Goal: Task Accomplishment & Management: Manage account settings

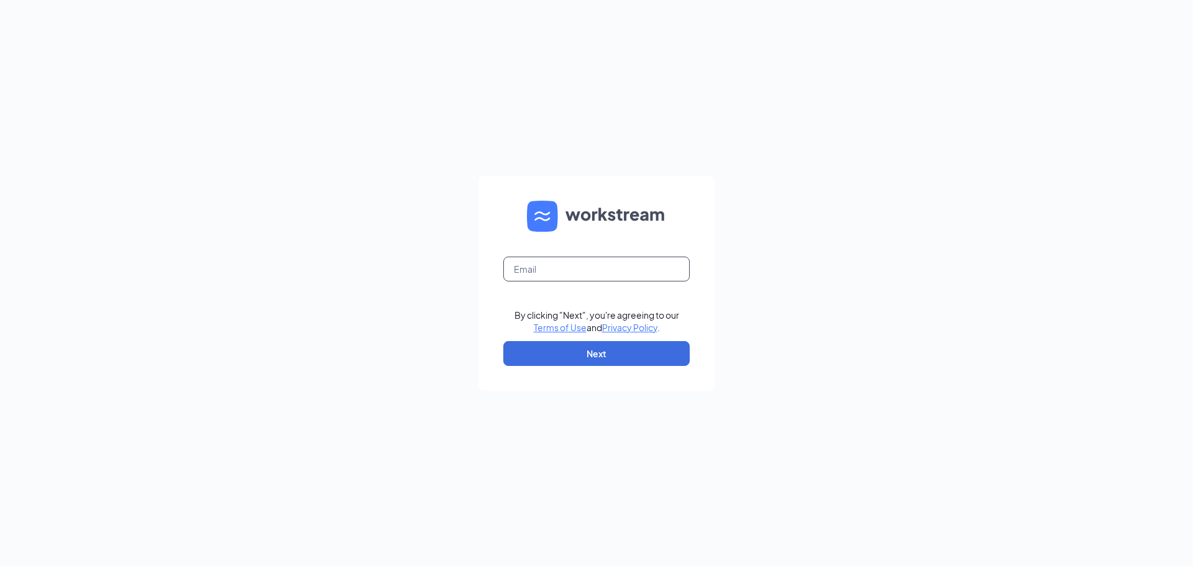
click at [552, 270] on input "text" at bounding box center [596, 269] width 186 height 25
type input "tyler@opus9steakhouse.com"
click at [563, 351] on button "Next" at bounding box center [596, 353] width 186 height 25
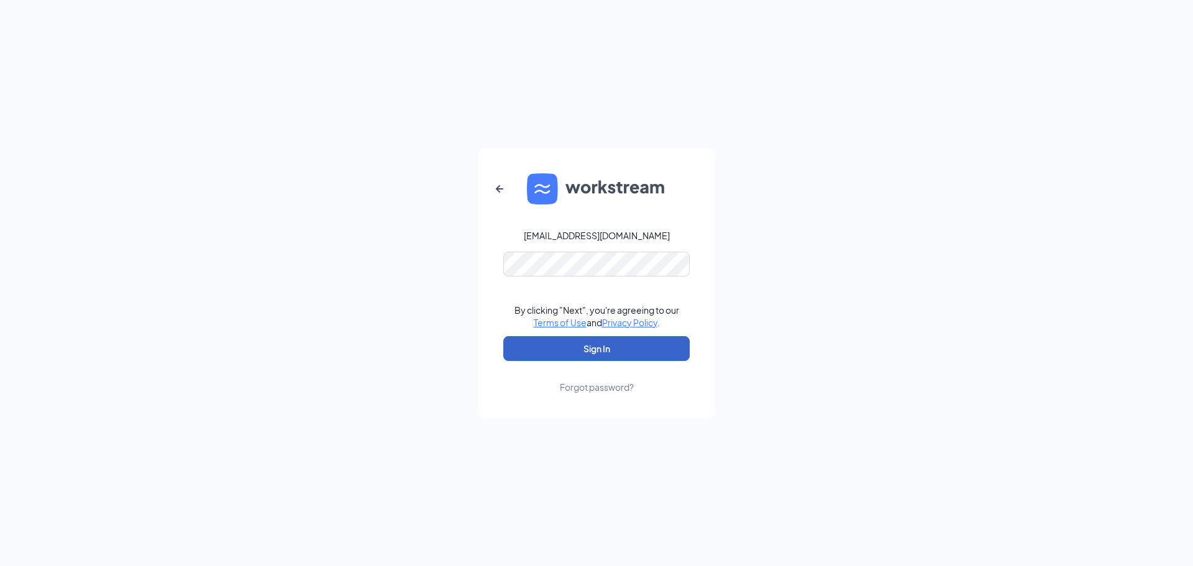
click at [587, 356] on button "Sign In" at bounding box center [596, 348] width 186 height 25
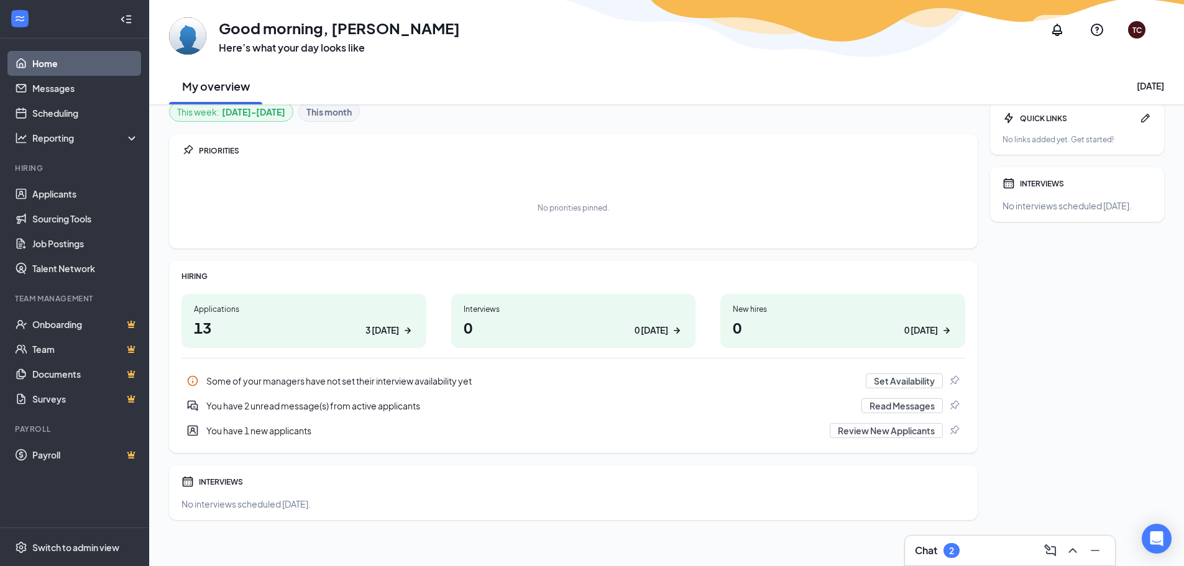
scroll to position [16, 0]
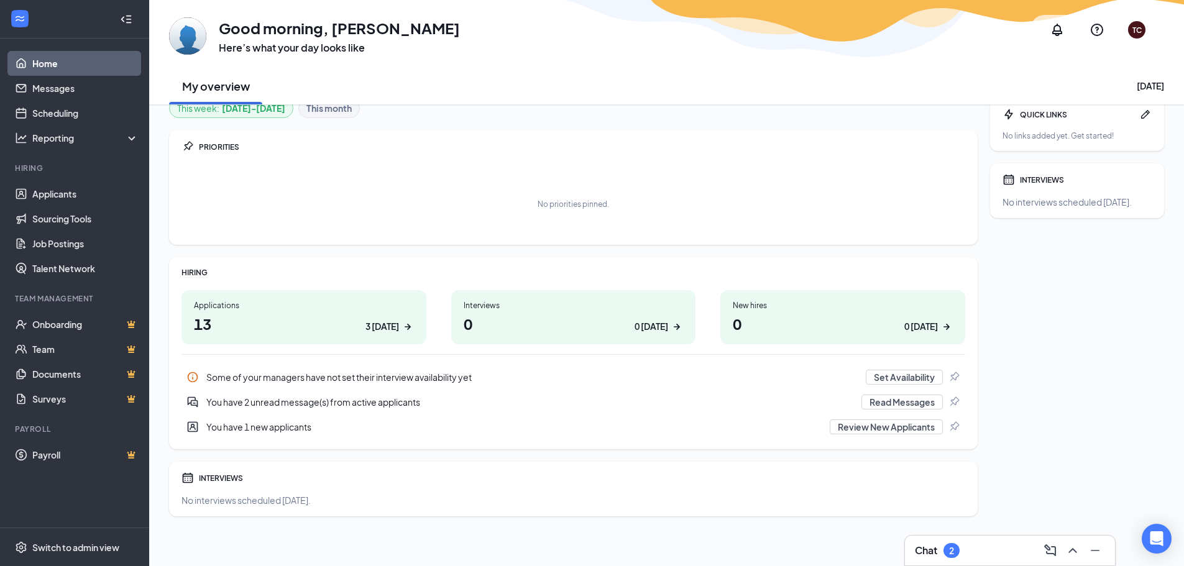
click at [271, 401] on div "You have 2 unread message(s) from active applicants" at bounding box center [529, 402] width 647 height 12
click at [1070, 544] on icon "ChevronUp" at bounding box center [1072, 550] width 15 height 15
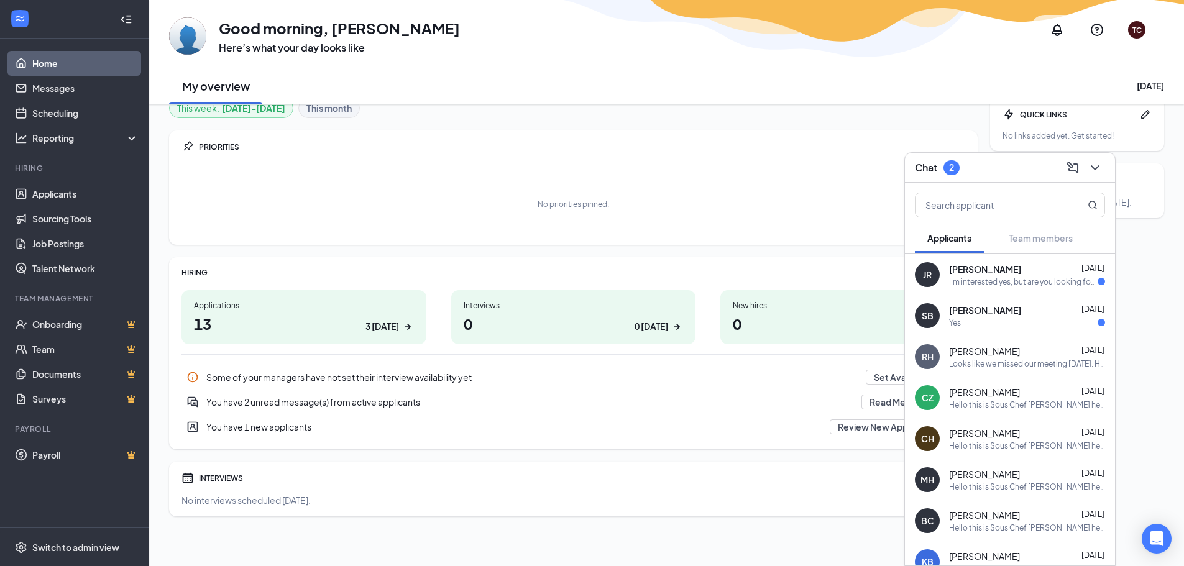
click at [960, 304] on span "[PERSON_NAME]" at bounding box center [985, 310] width 72 height 12
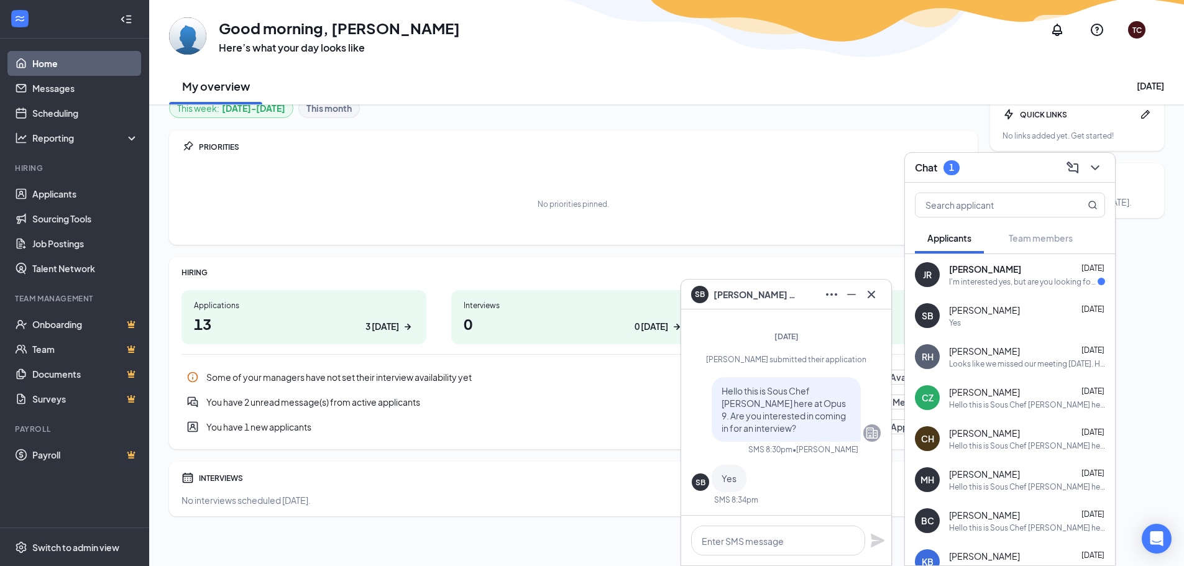
click at [966, 280] on div "I'm interested yes, but are you looking for someone part time or [DEMOGRAPHIC_D…" at bounding box center [1023, 282] width 149 height 11
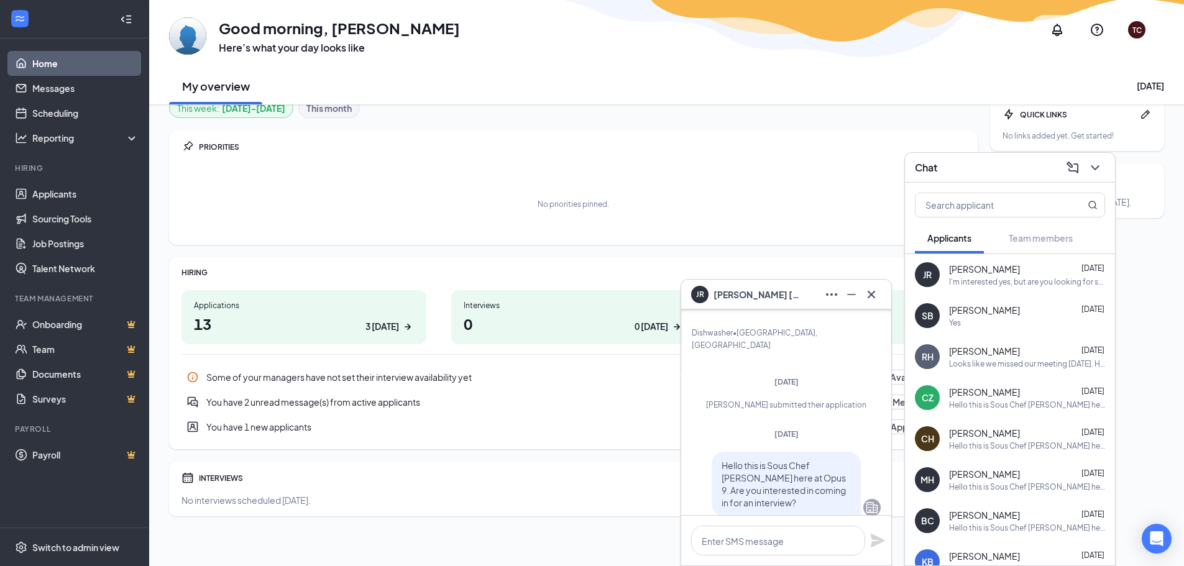
scroll to position [-249, 0]
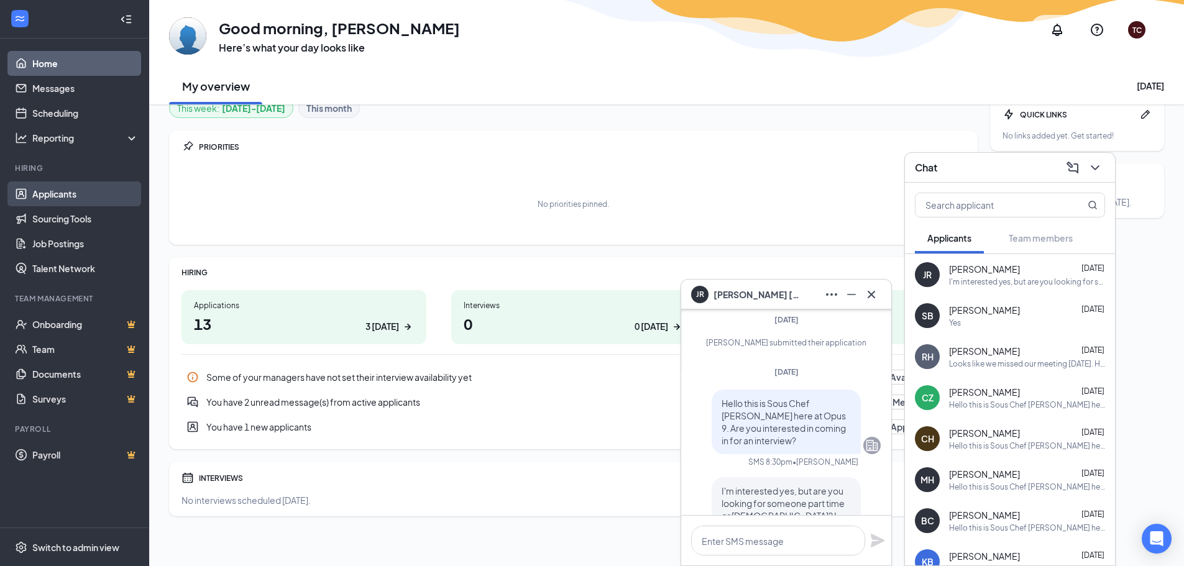
click at [46, 188] on link "Applicants" at bounding box center [85, 193] width 106 height 25
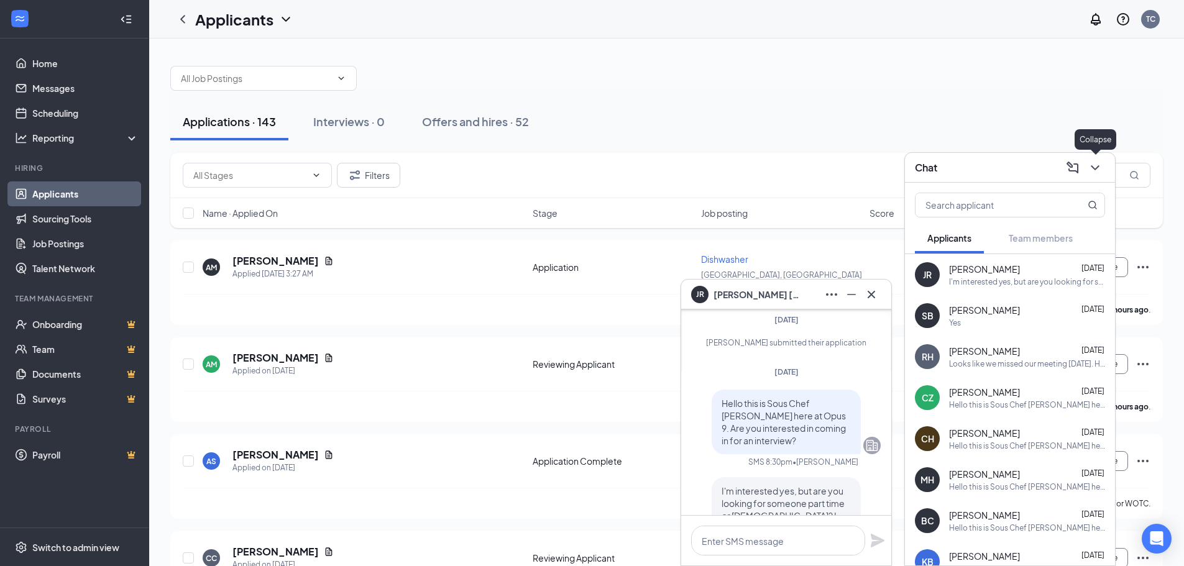
click at [1088, 165] on icon "ChevronDown" at bounding box center [1094, 167] width 15 height 15
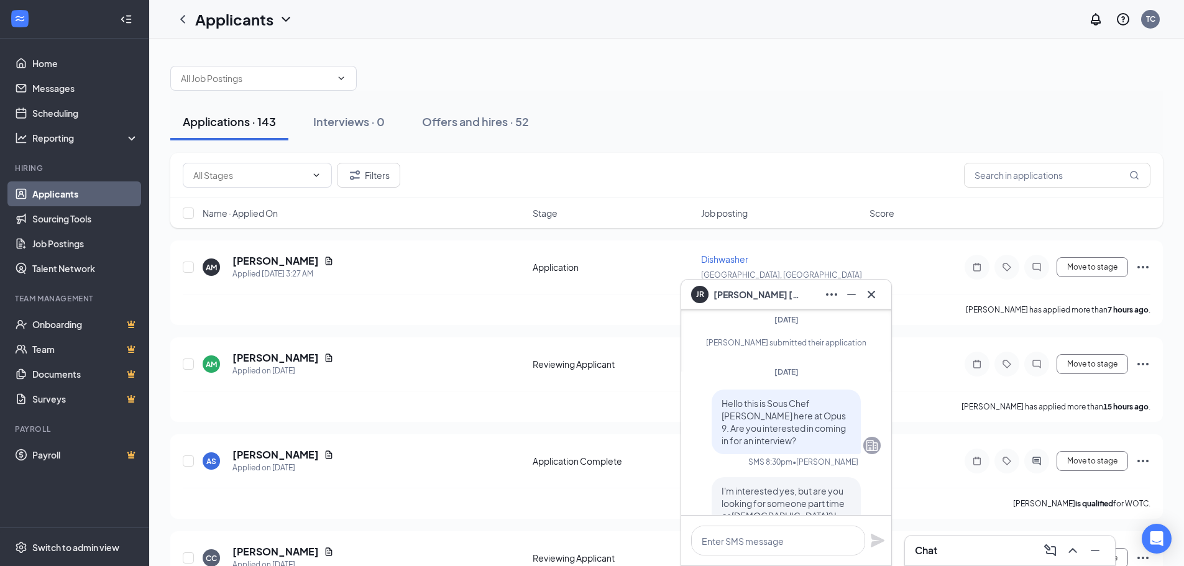
click at [868, 290] on icon "Cross" at bounding box center [871, 294] width 15 height 15
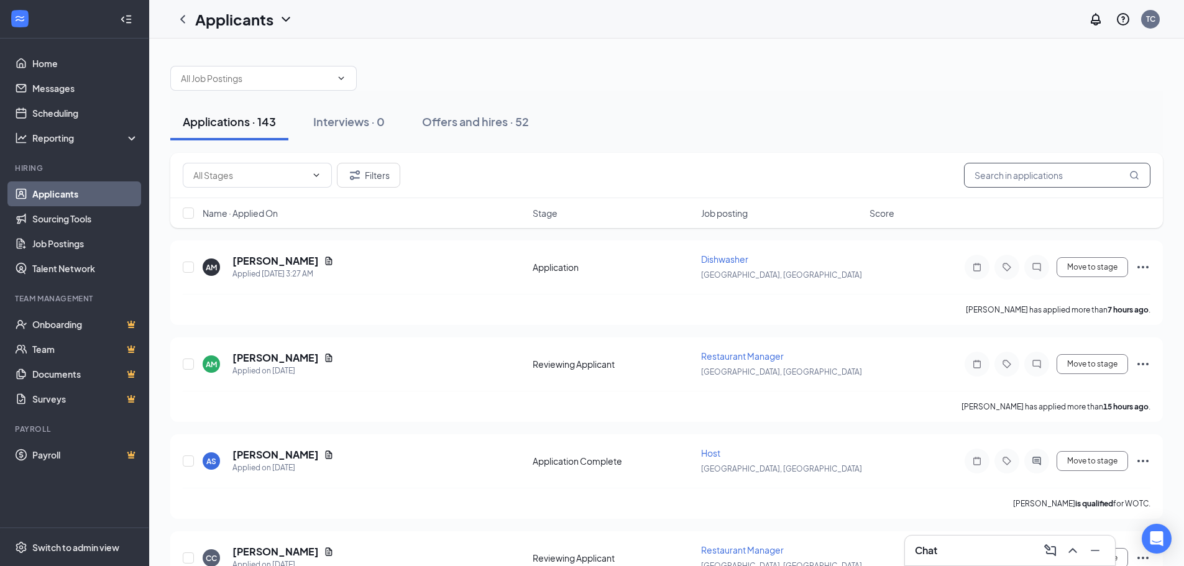
click at [1010, 180] on input "text" at bounding box center [1057, 175] width 186 height 25
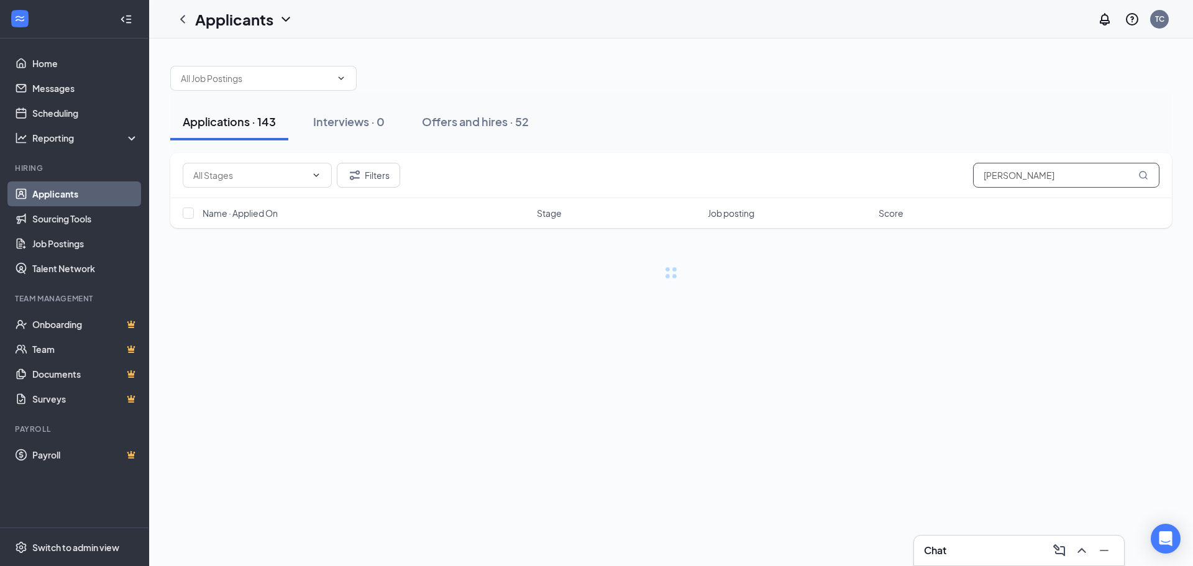
type input "[PERSON_NAME]"
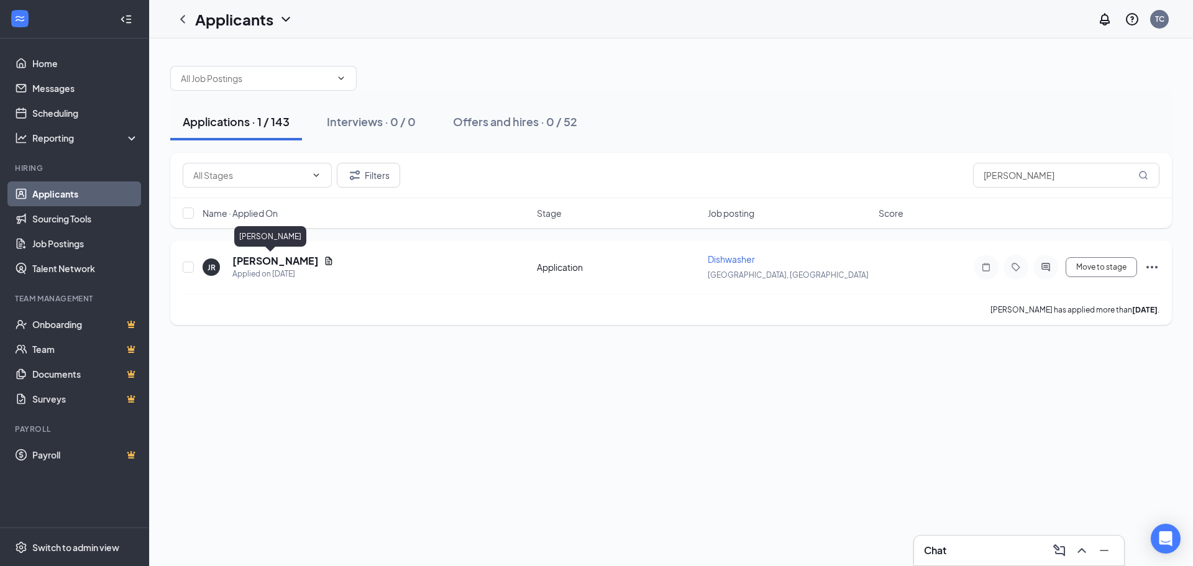
click at [324, 262] on icon "Document" at bounding box center [329, 261] width 10 height 10
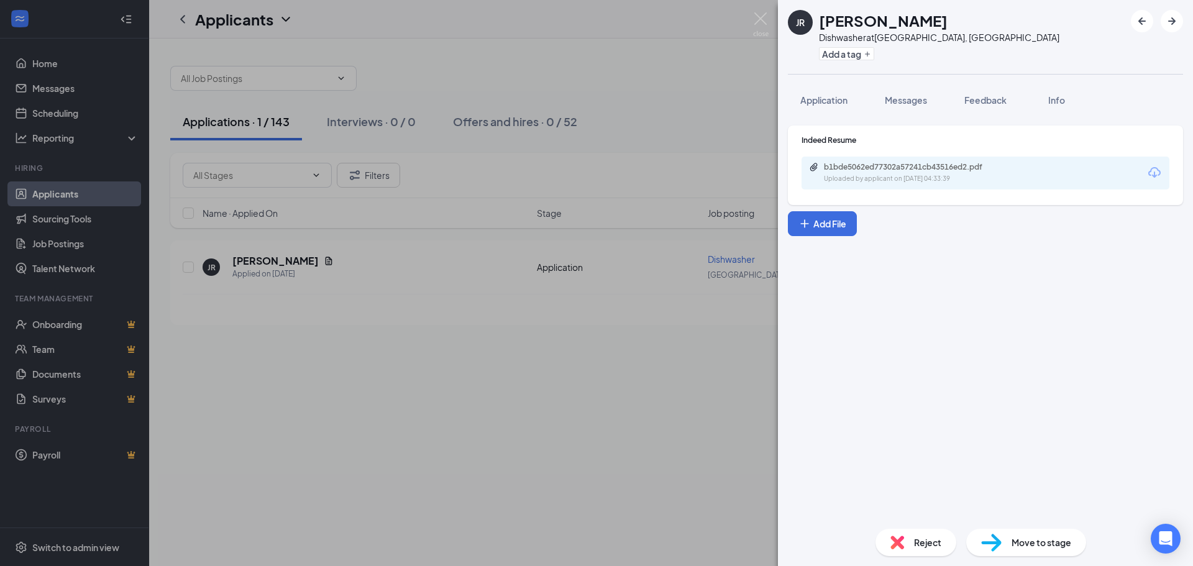
click at [911, 164] on div "b1bde5062ed77302a57241cb43516ed2.pdf" at bounding box center [911, 167] width 174 height 10
click at [549, 302] on div "JR [PERSON_NAME] Dishwasher at [GEOGRAPHIC_DATA], [GEOGRAPHIC_DATA] Add a tag A…" at bounding box center [596, 283] width 1193 height 566
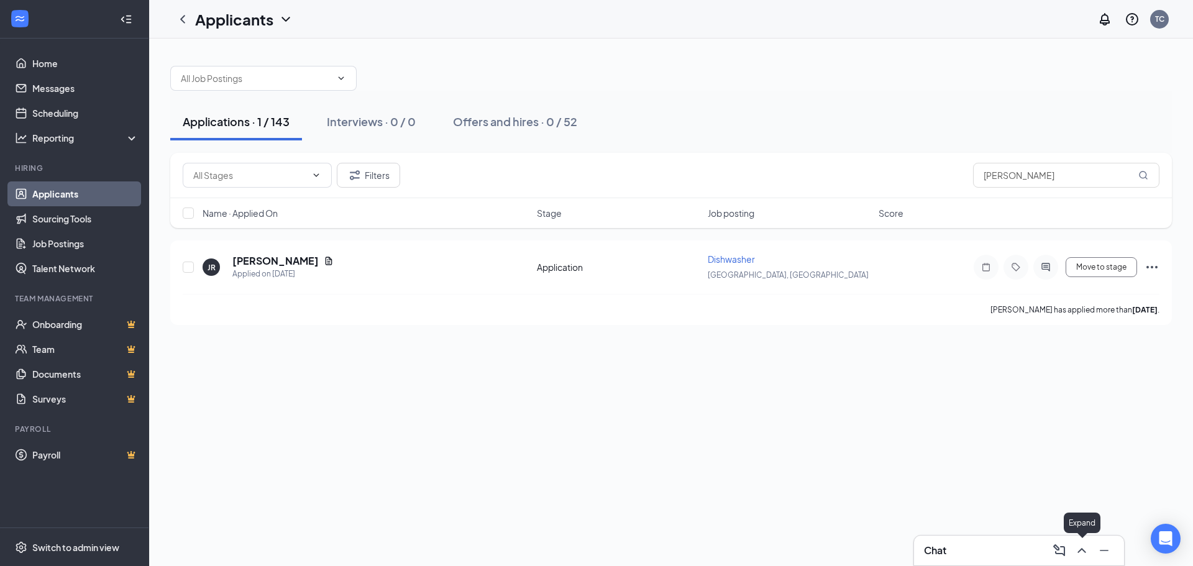
click at [1084, 547] on icon "ChevronUp" at bounding box center [1081, 550] width 15 height 15
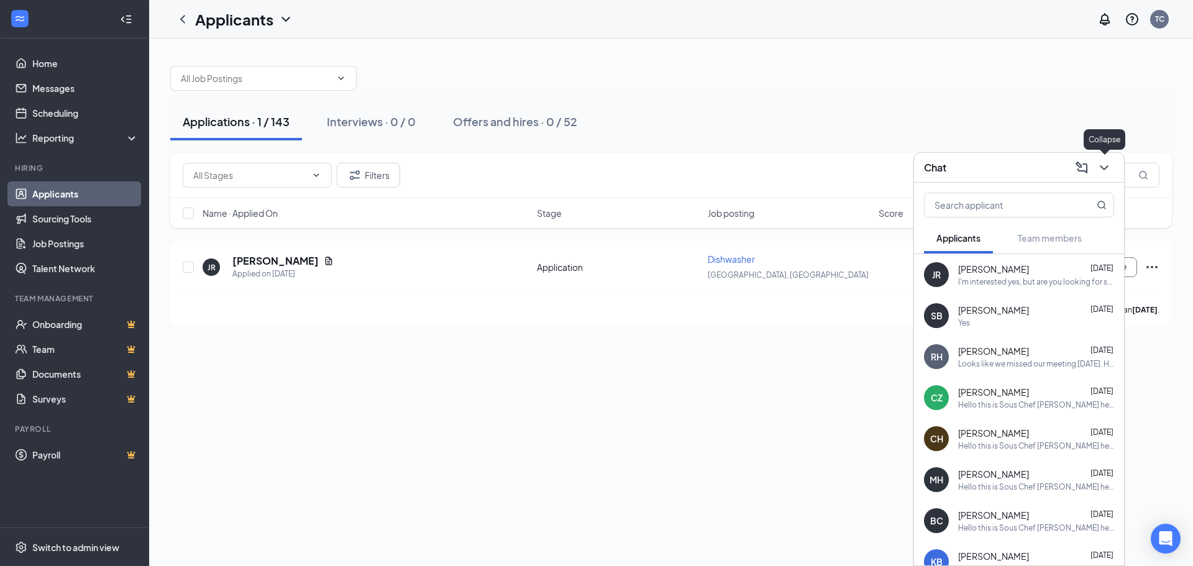
click at [1102, 173] on icon "ChevronDown" at bounding box center [1104, 167] width 15 height 15
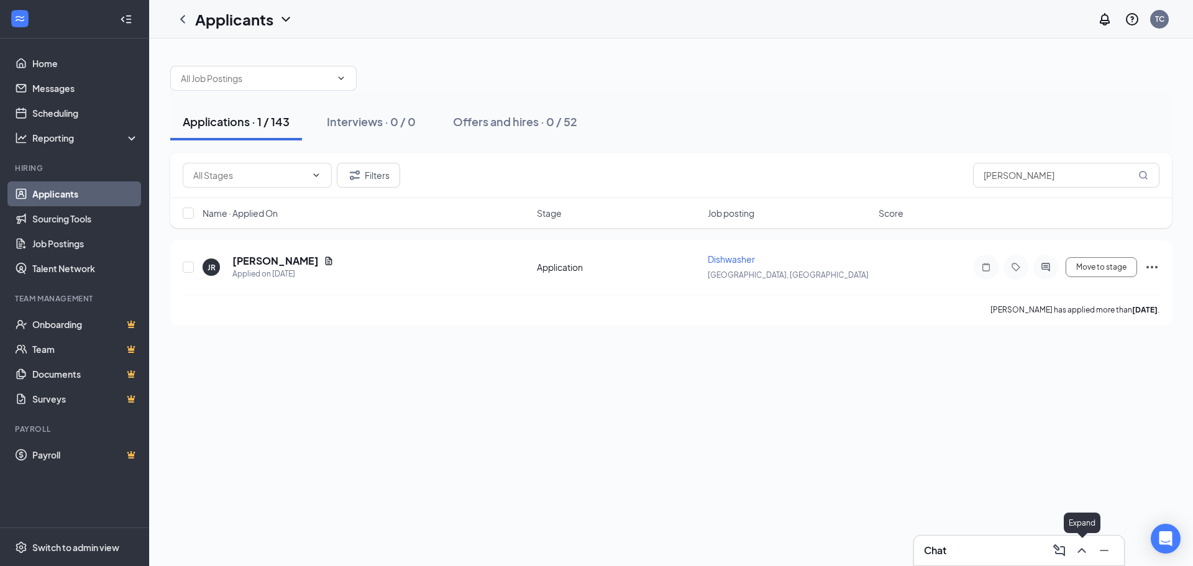
click at [1080, 545] on icon "ChevronUp" at bounding box center [1081, 550] width 15 height 15
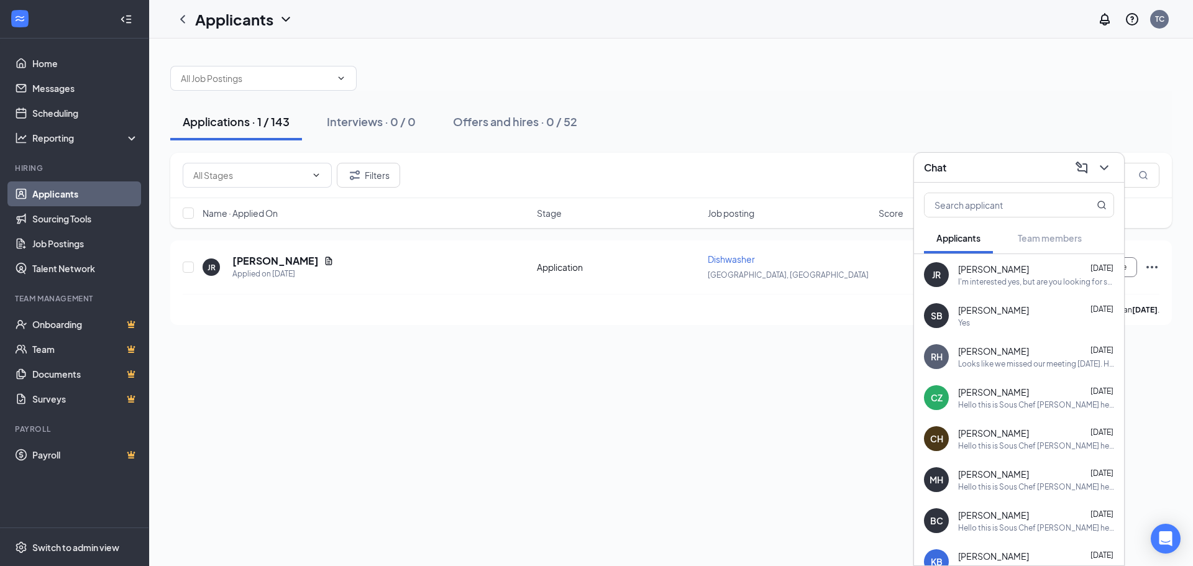
click at [988, 282] on div "I'm interested yes, but are you looking for someone part time or [DEMOGRAPHIC_D…" at bounding box center [1036, 282] width 156 height 11
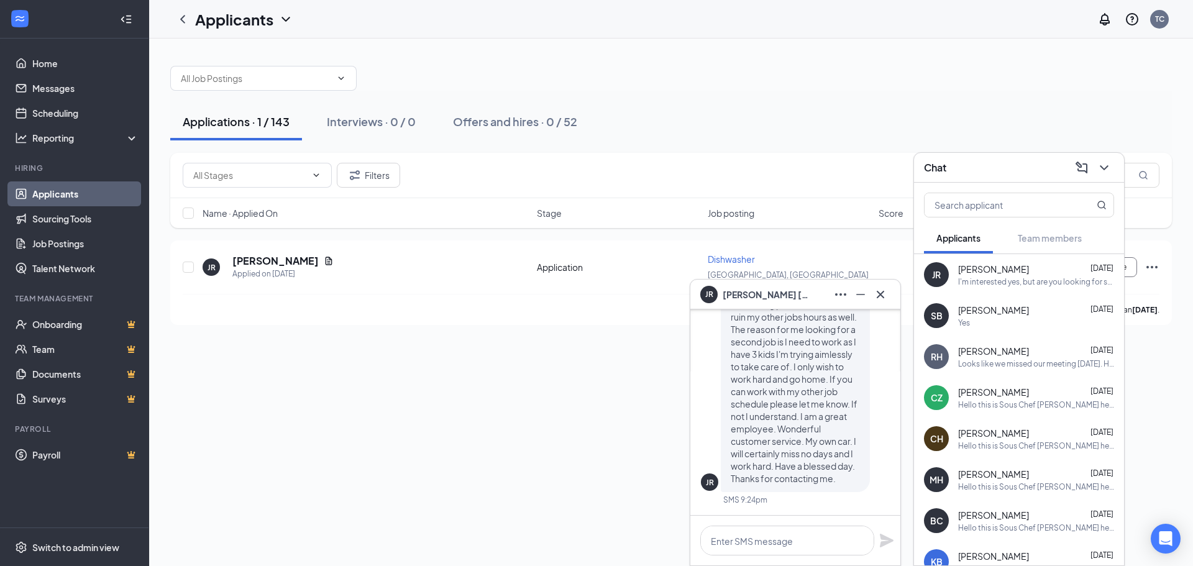
click at [986, 325] on div "Yes" at bounding box center [1036, 323] width 156 height 11
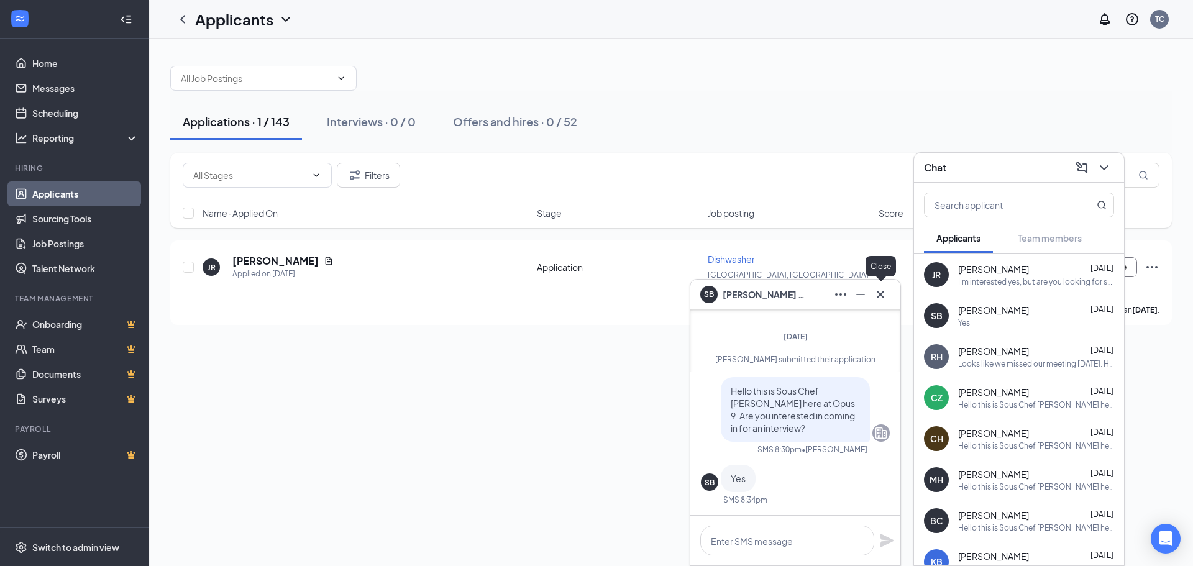
click at [882, 291] on icon "Cross" at bounding box center [880, 294] width 15 height 15
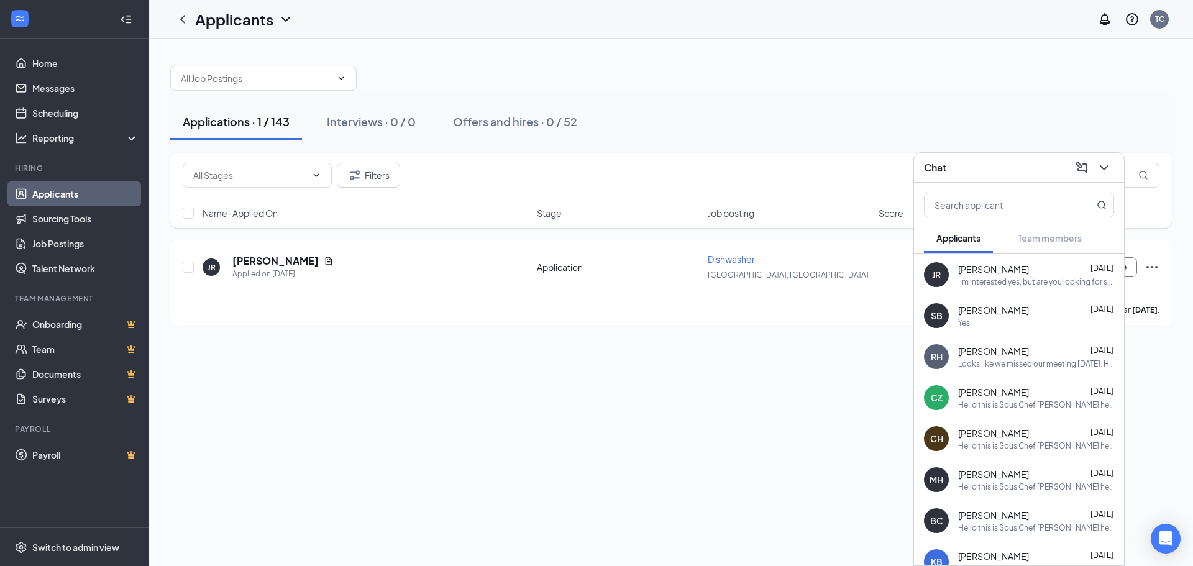
click at [1030, 269] on div "[PERSON_NAME] [DATE]" at bounding box center [1036, 269] width 156 height 12
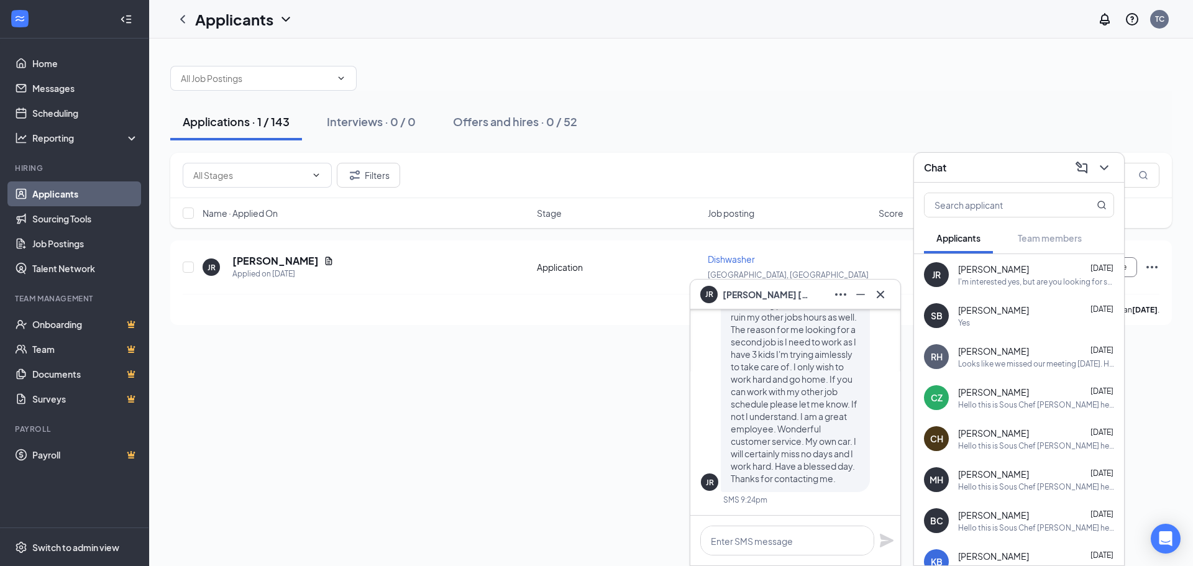
click at [562, 474] on div "Applications · 1 / 143 Interviews · 0 / 0 Offers and hires · 0 / 52 Filters [PE…" at bounding box center [671, 303] width 1044 height 528
click at [626, 481] on div "Applications · 1 / 143 Interviews · 0 / 0 Offers and hires · 0 / 52 Filters [PE…" at bounding box center [671, 303] width 1044 height 528
click at [324, 261] on icon "Document" at bounding box center [329, 261] width 10 height 10
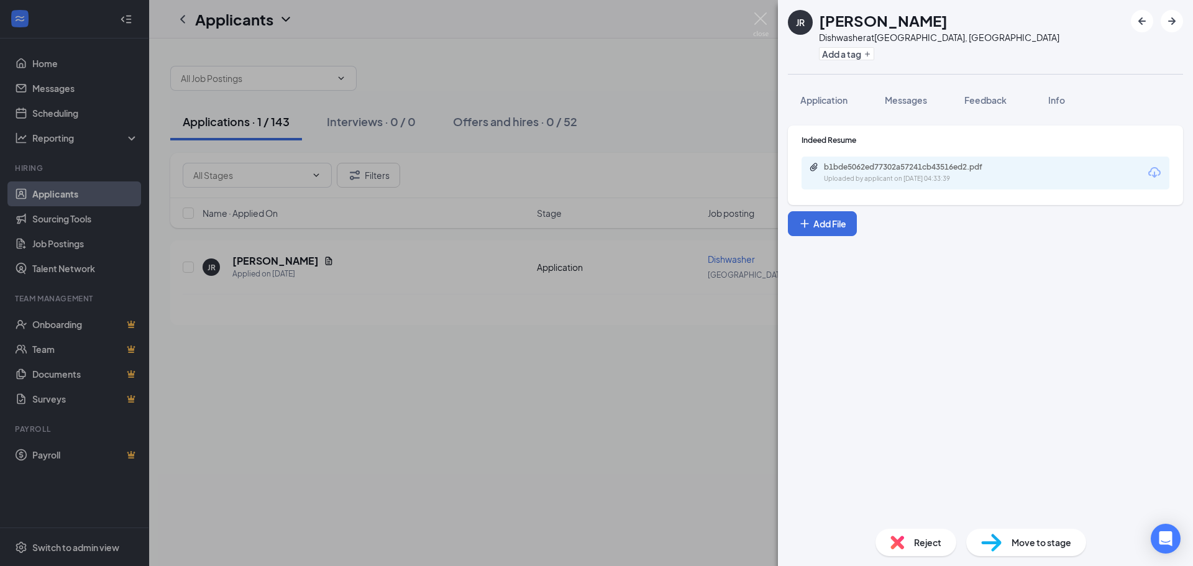
click at [992, 160] on div "b1bde5062ed77302a57241cb43516ed2.pdf Uploaded by applicant on [DATE] 04:33:39" at bounding box center [986, 173] width 368 height 33
click at [989, 163] on div "b1bde5062ed77302a57241cb43516ed2.pdf Uploaded by applicant on [DATE] 04:33:39" at bounding box center [986, 173] width 368 height 33
click at [980, 167] on div "b1bde5062ed77302a57241cb43516ed2.pdf" at bounding box center [911, 167] width 174 height 10
drag, startPoint x: 701, startPoint y: 434, endPoint x: 707, endPoint y: 439, distance: 7.1
click at [698, 434] on div "JR [PERSON_NAME] Dishwasher at [GEOGRAPHIC_DATA], [GEOGRAPHIC_DATA] Add a tag A…" at bounding box center [596, 283] width 1193 height 566
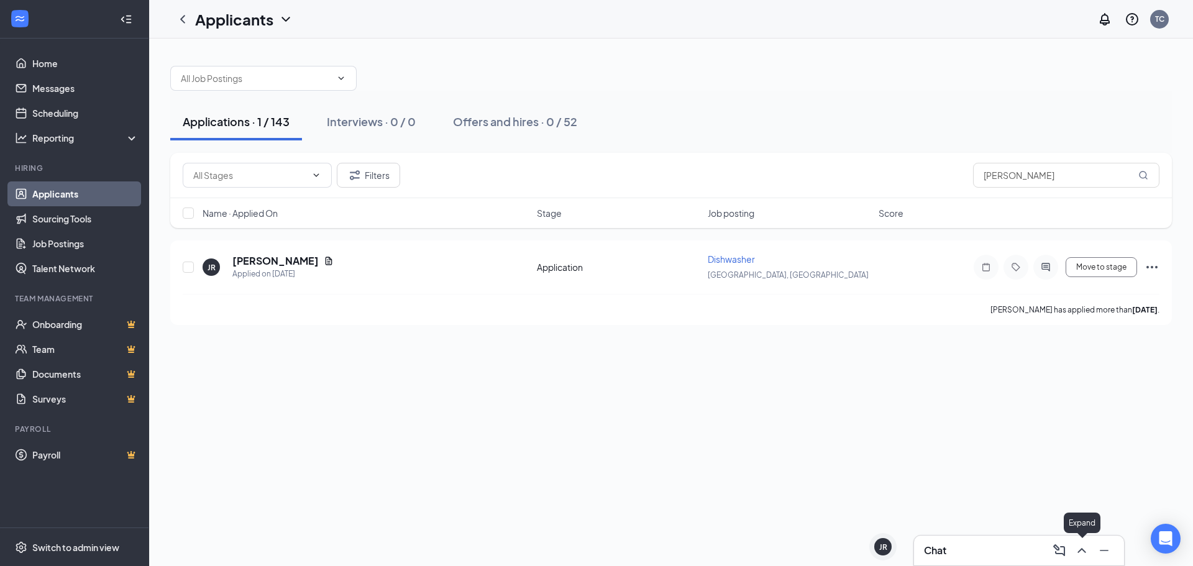
click at [1082, 552] on icon "ChevronUp" at bounding box center [1081, 550] width 15 height 15
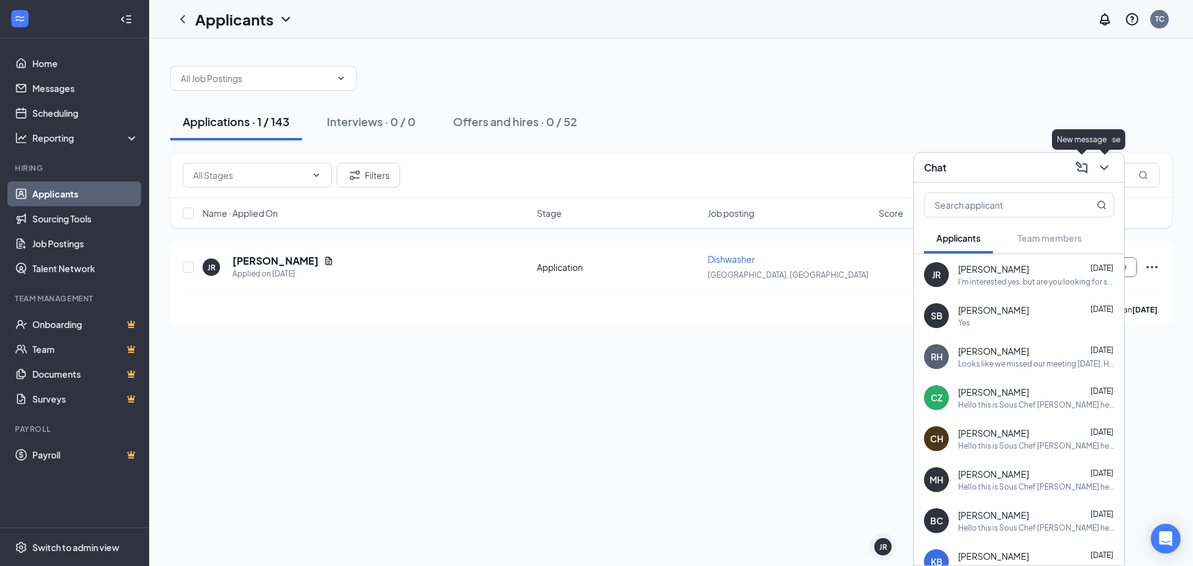
click at [1105, 170] on icon "ChevronDown" at bounding box center [1104, 167] width 15 height 15
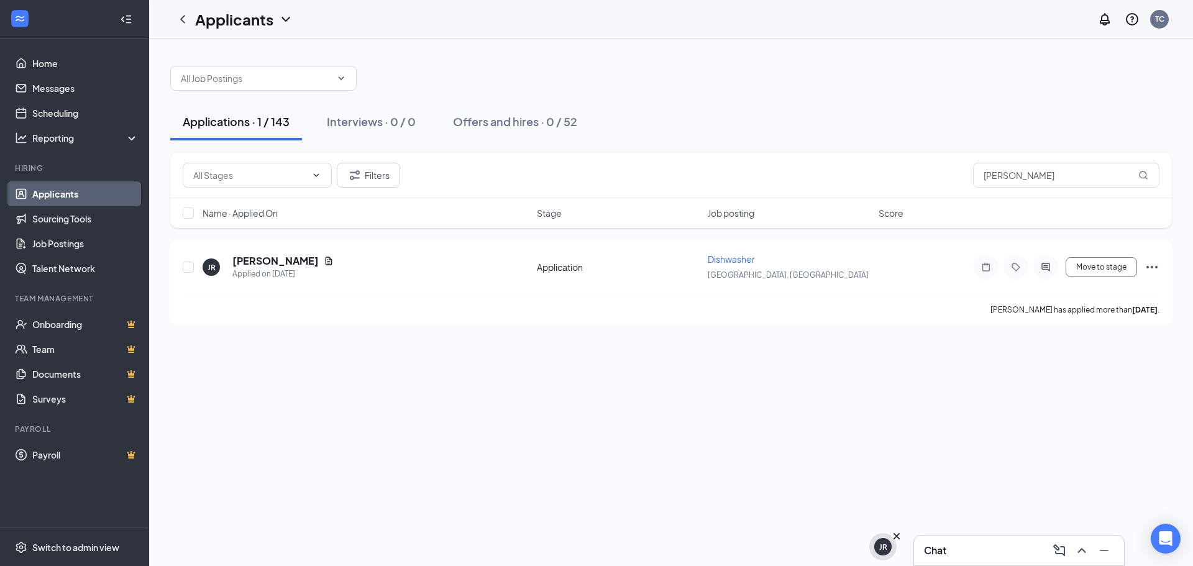
click at [886, 551] on div "JR" at bounding box center [883, 547] width 8 height 11
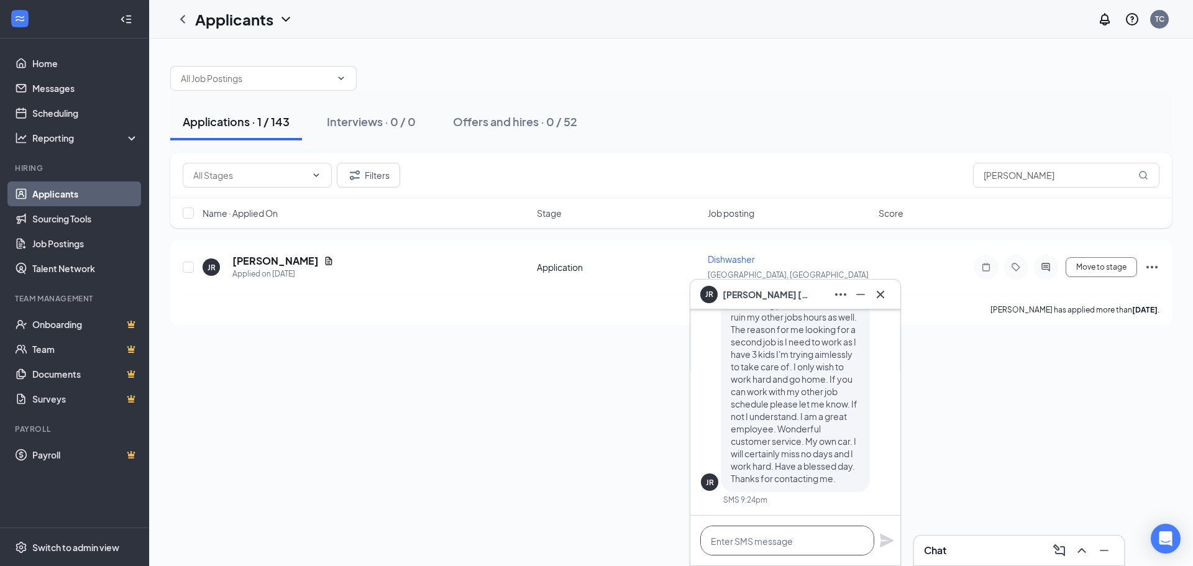
drag, startPoint x: 803, startPoint y: 542, endPoint x: 805, endPoint y: 531, distance: 11.3
click at [803, 541] on textarea at bounding box center [787, 541] width 174 height 30
type textarea "w"
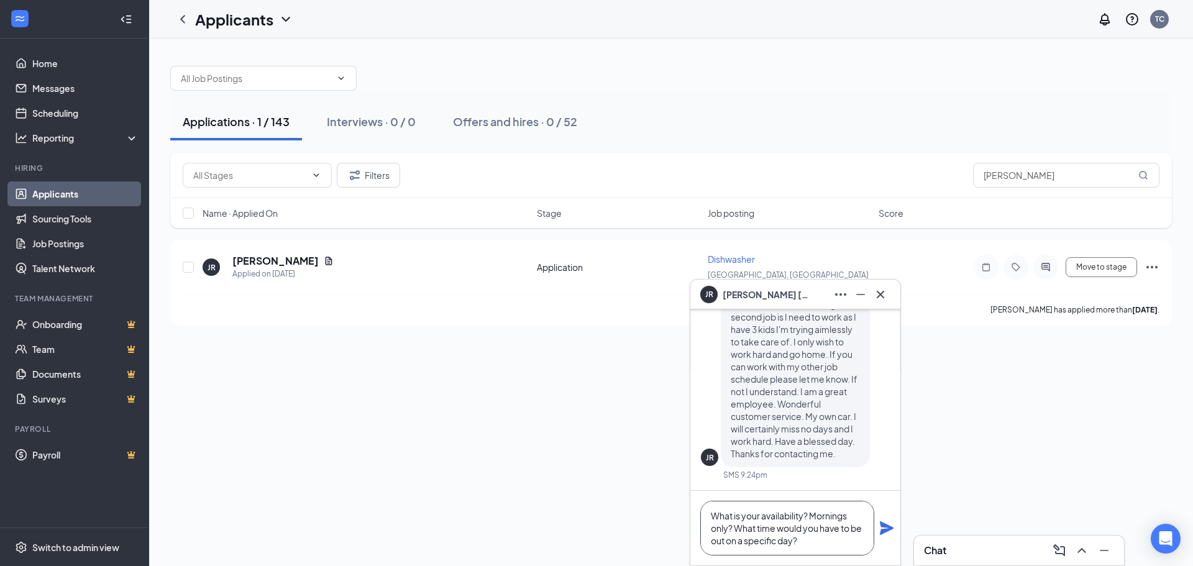
type textarea "What is your availability? Mornings only? What time would you have to be out on…"
click at [881, 531] on icon "Plane" at bounding box center [887, 528] width 14 height 14
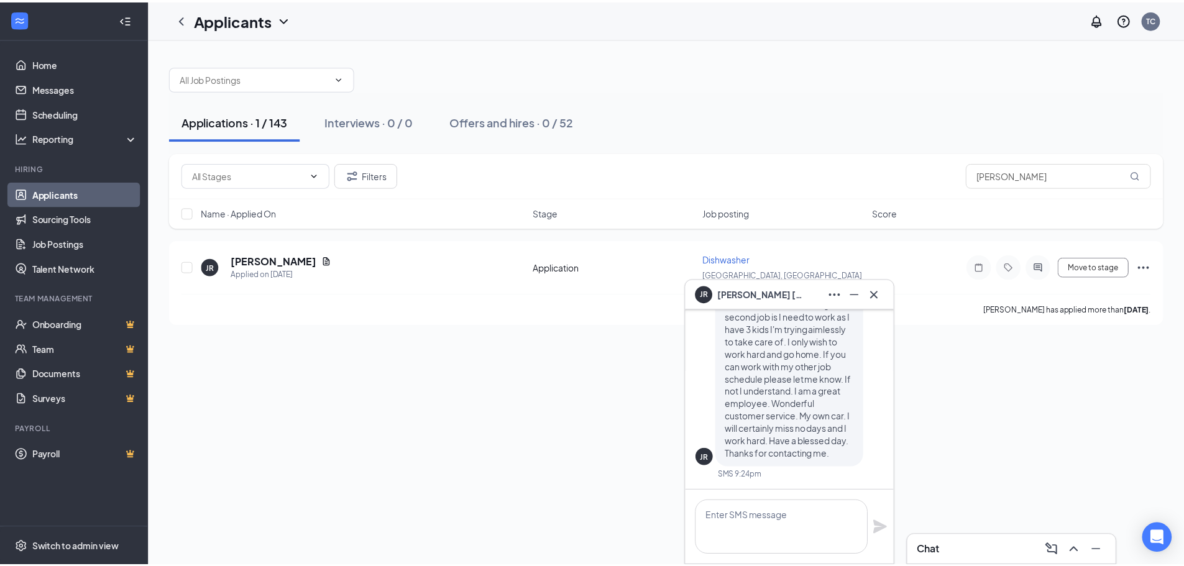
scroll to position [0, 0]
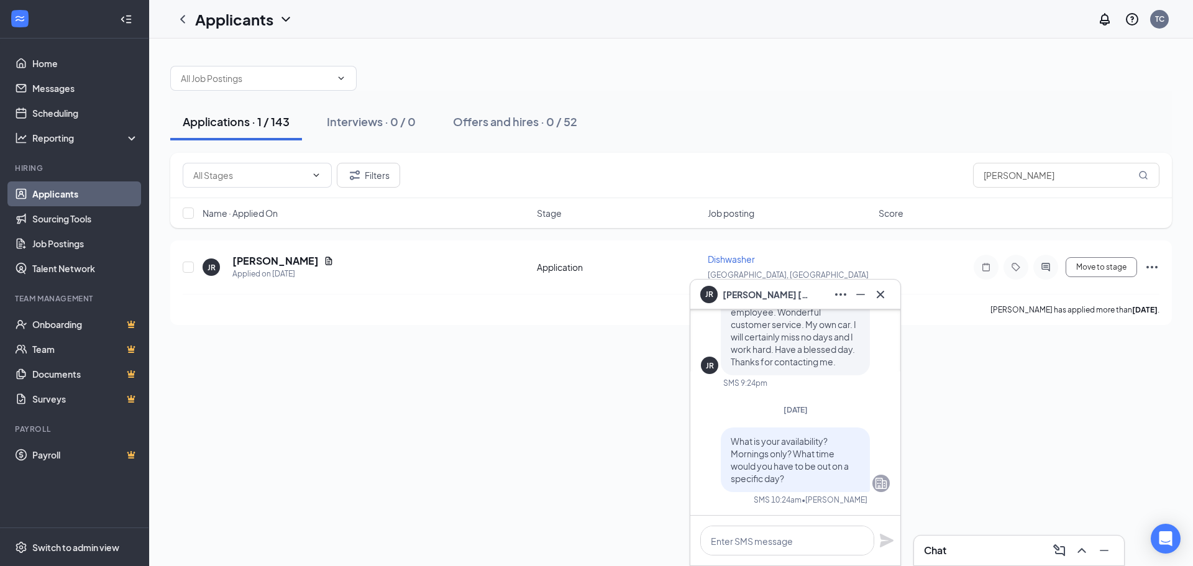
click at [88, 181] on li "Hiring Applicants Sourcing Tools Job Postings Talent Network" at bounding box center [74, 222] width 149 height 118
click at [87, 186] on link "Applicants" at bounding box center [85, 193] width 106 height 25
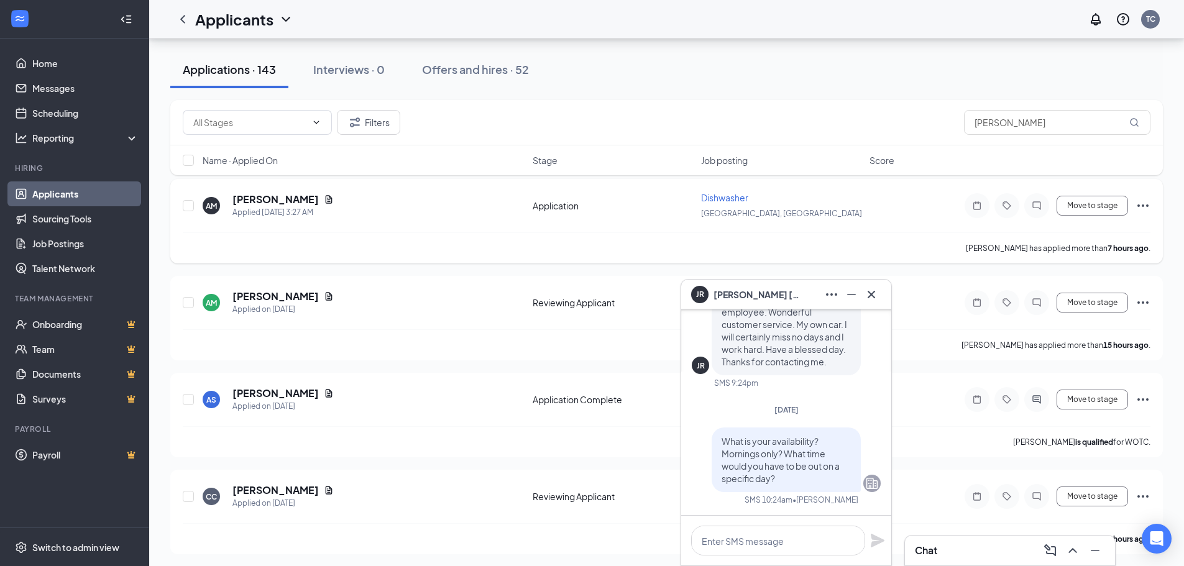
scroll to position [186, 0]
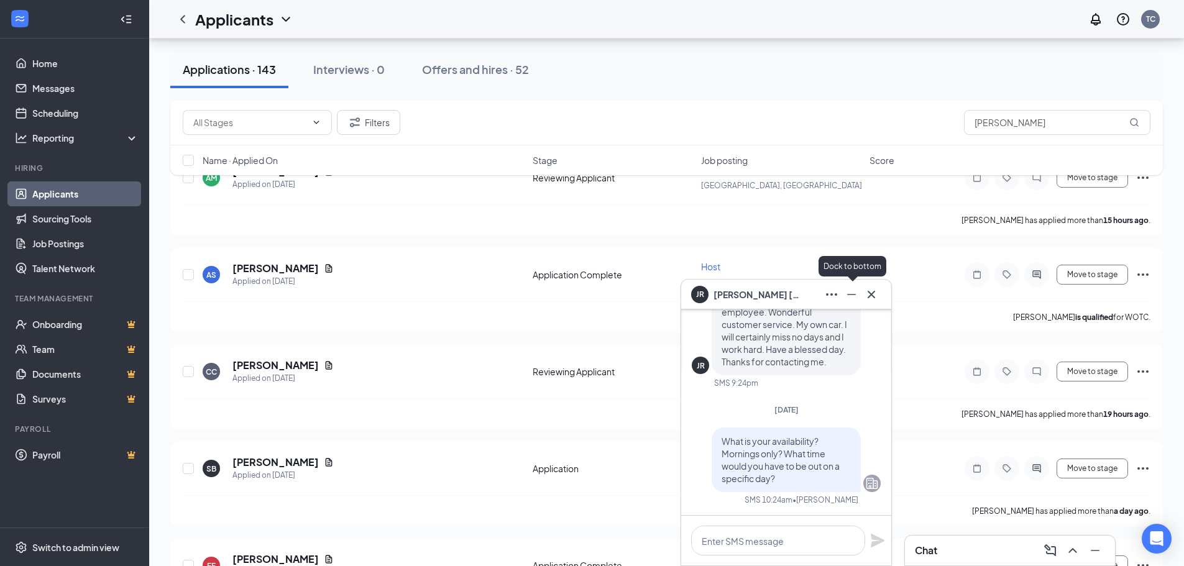
click at [848, 298] on icon "Minimize" at bounding box center [851, 294] width 15 height 15
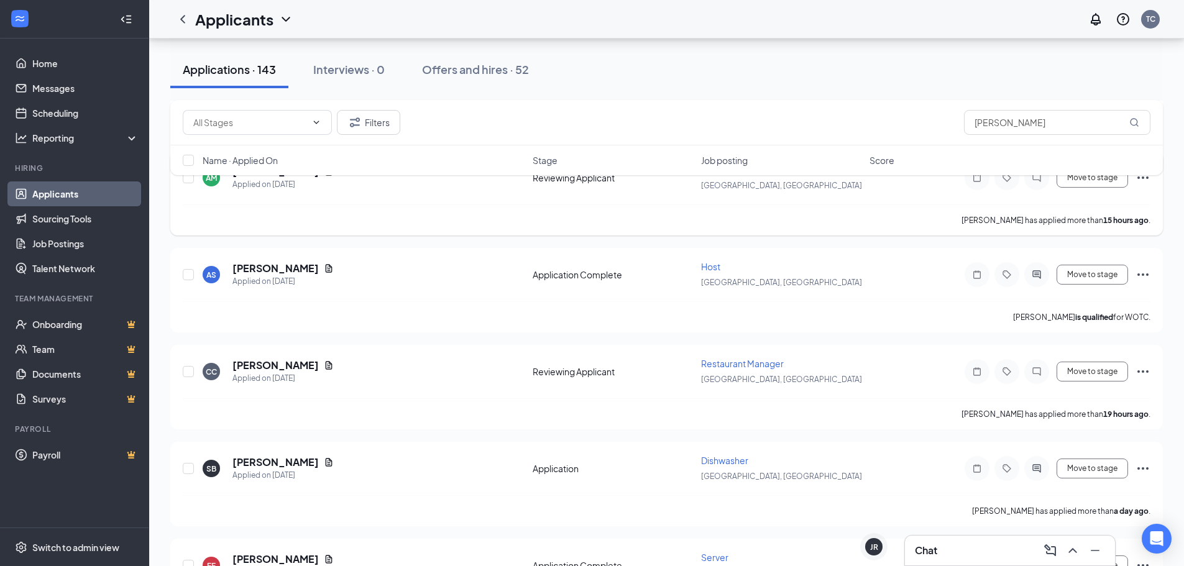
scroll to position [0, 0]
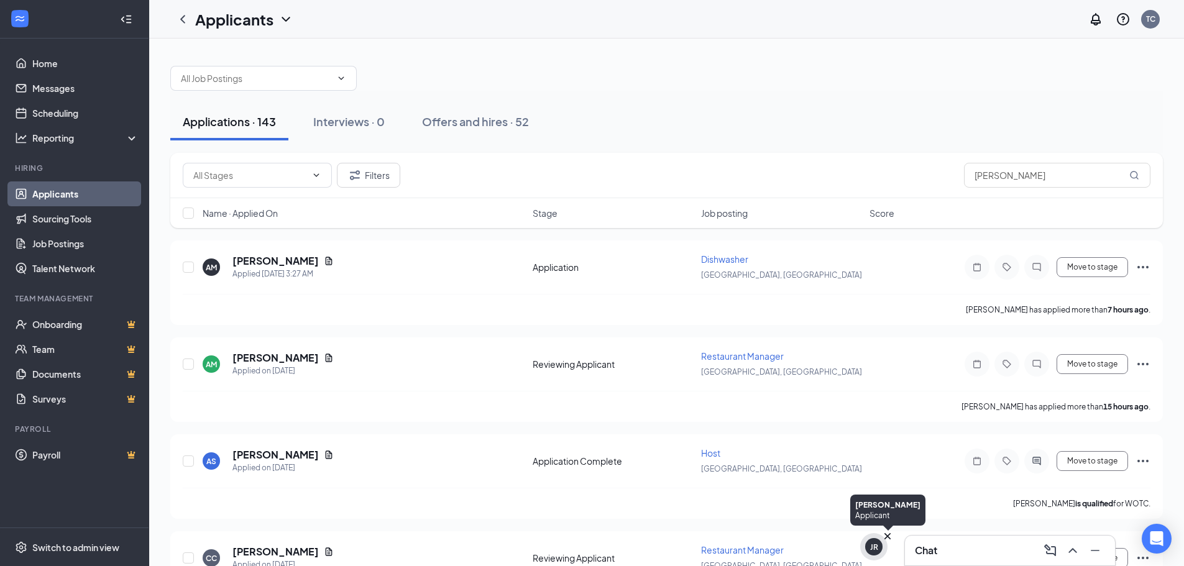
click at [860, 549] on div "JR" at bounding box center [873, 546] width 27 height 27
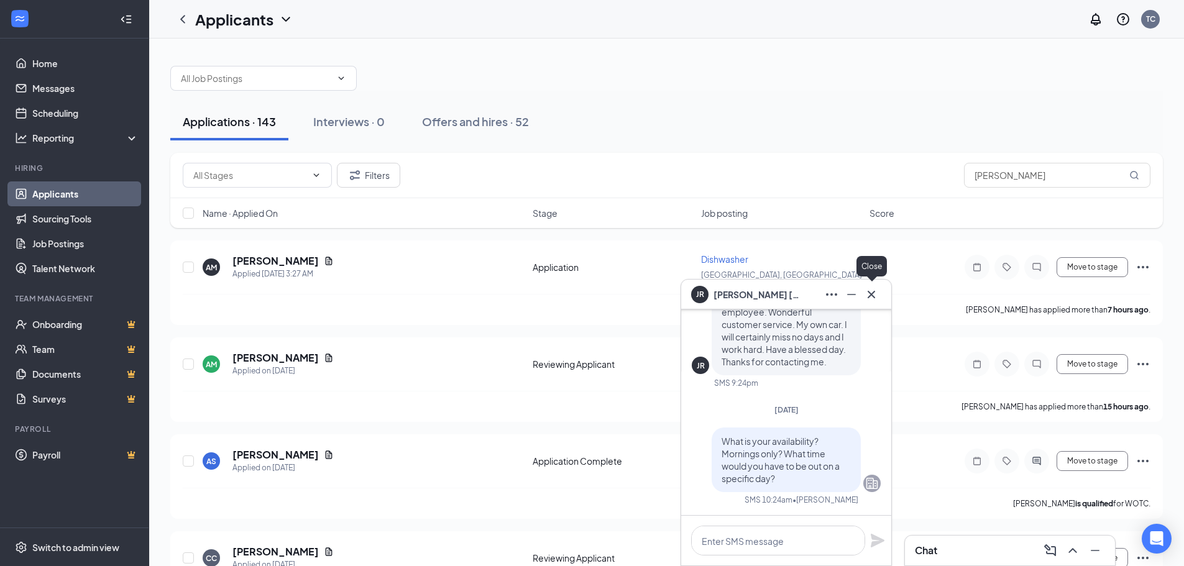
click at [865, 291] on icon "Cross" at bounding box center [871, 294] width 15 height 15
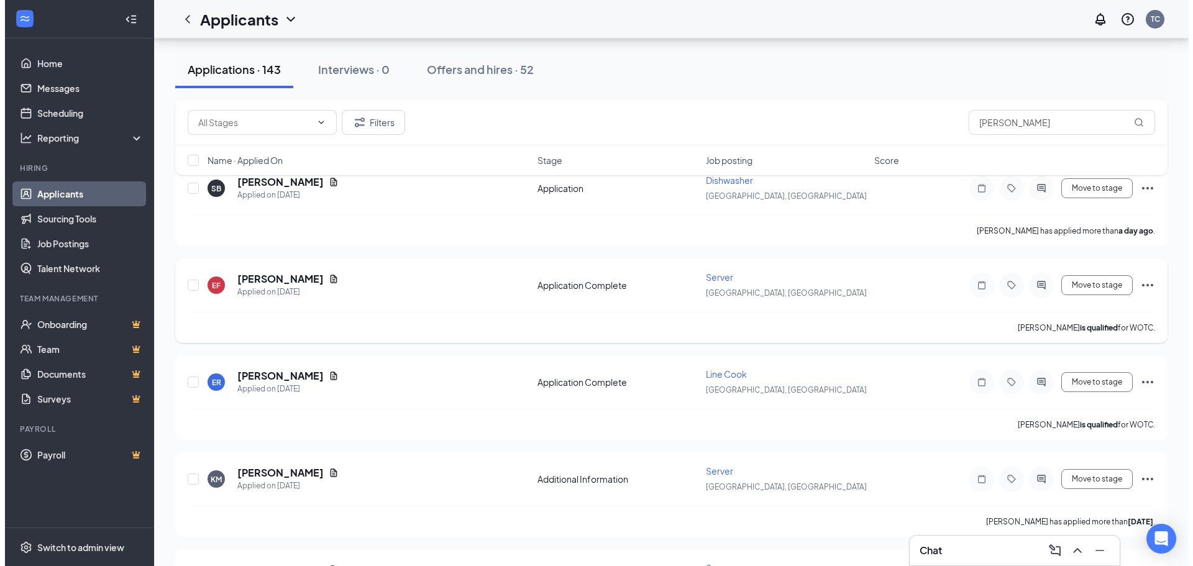
scroll to position [497, 0]
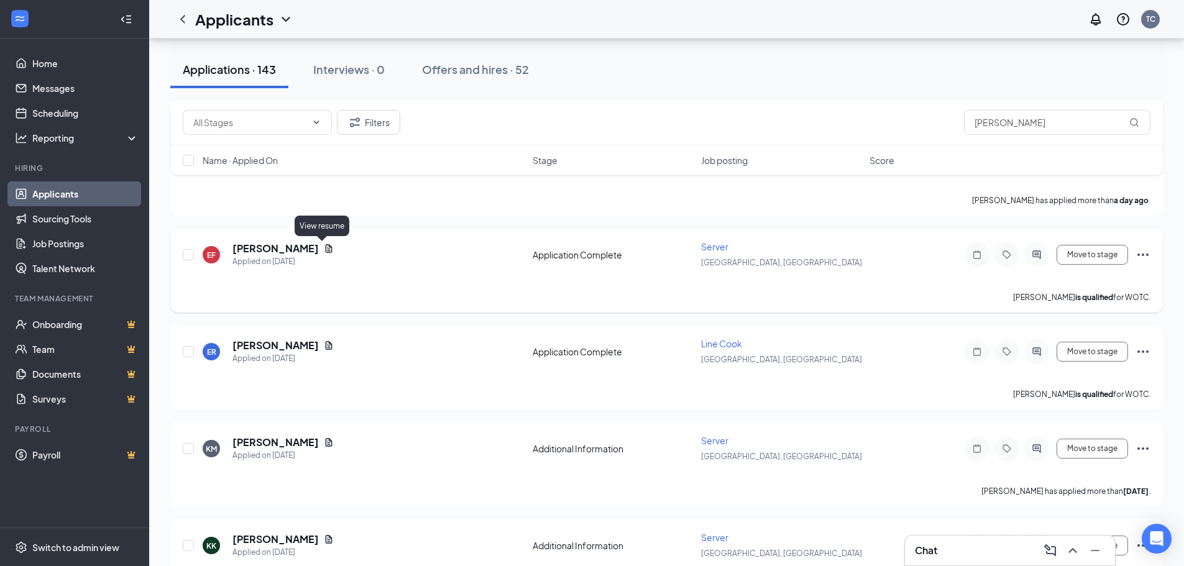
click at [300, 250] on h5 "[PERSON_NAME]" at bounding box center [275, 249] width 86 height 14
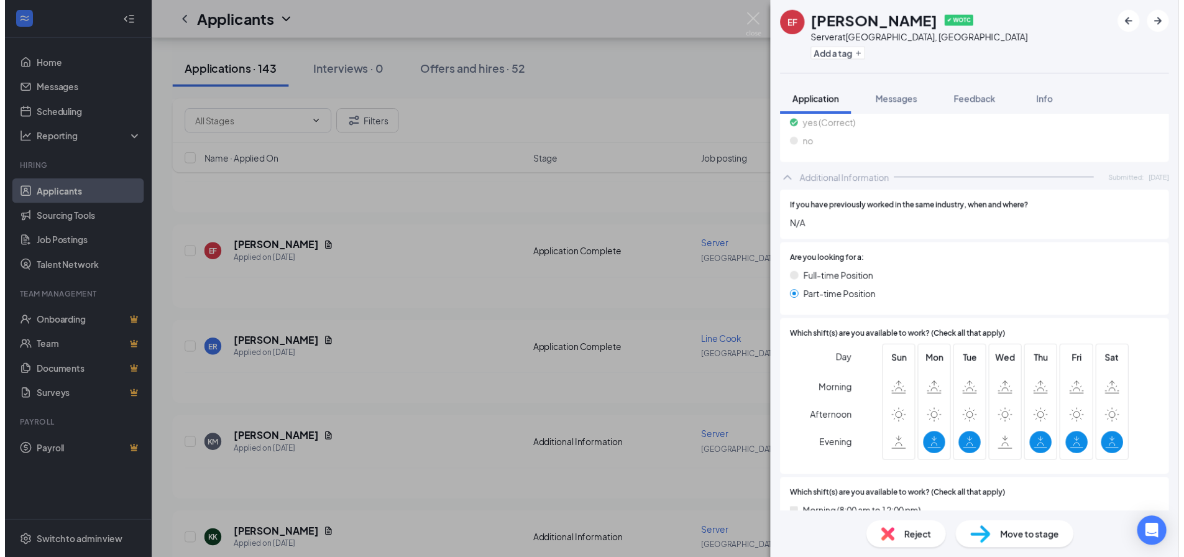
scroll to position [659, 0]
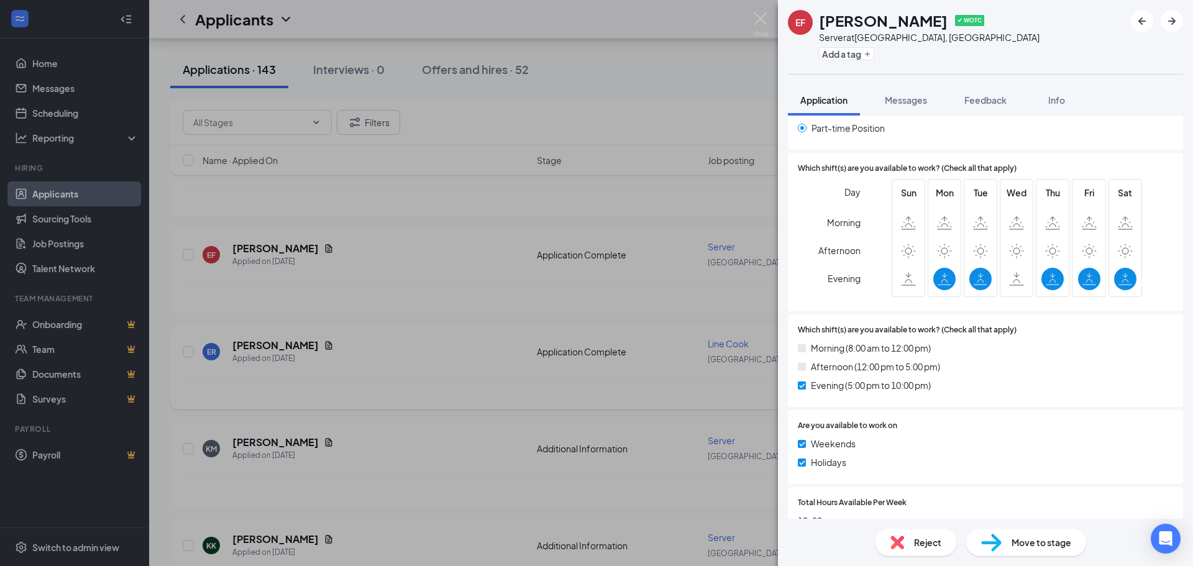
click at [471, 351] on div "EF [PERSON_NAME] ✔ WOTC Server at [GEOGRAPHIC_DATA], [GEOGRAPHIC_DATA] Add a ta…" at bounding box center [596, 283] width 1193 height 566
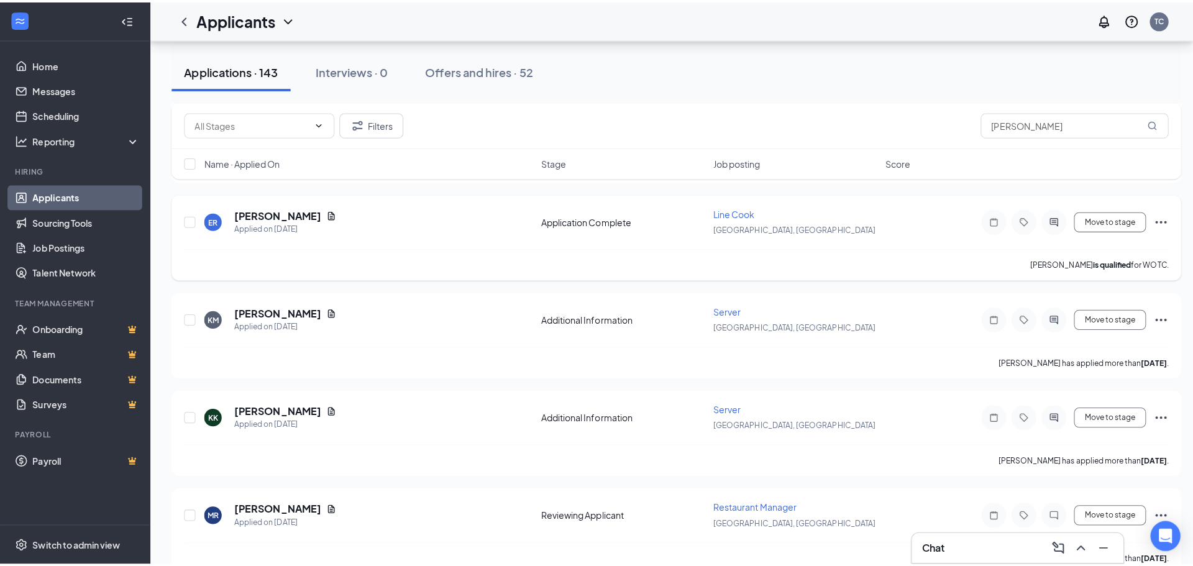
scroll to position [684, 0]
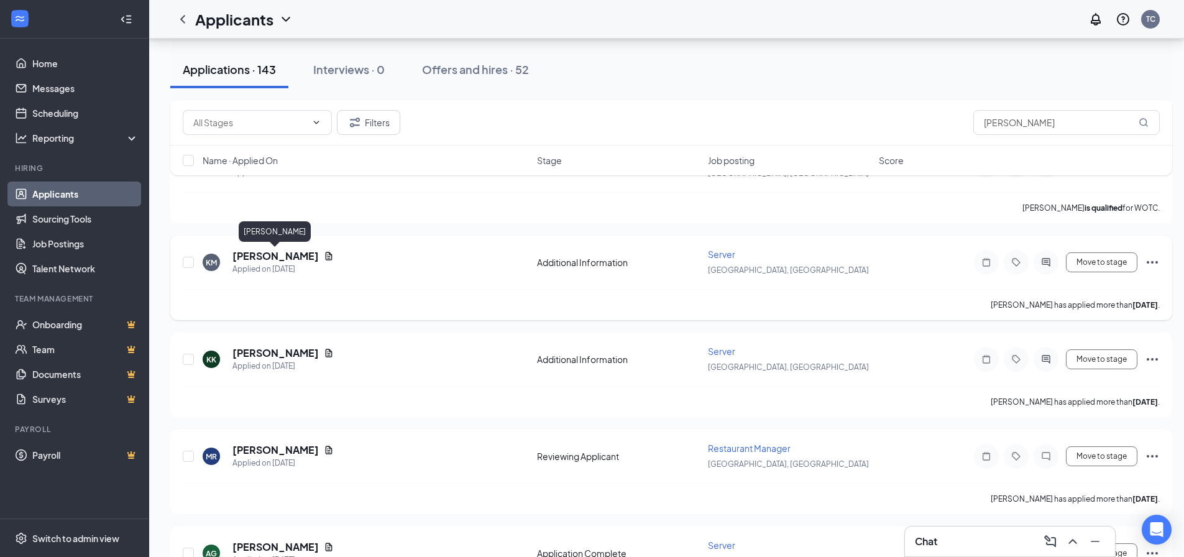
click at [276, 260] on h5 "[PERSON_NAME]" at bounding box center [275, 256] width 86 height 14
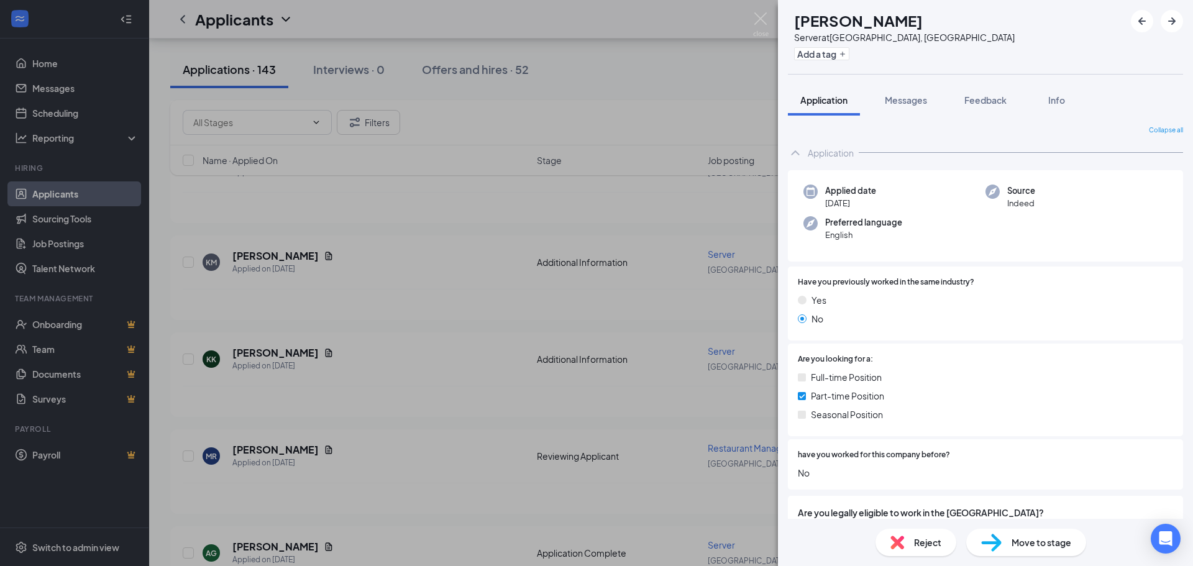
click at [322, 259] on div "KM [PERSON_NAME] Server at [GEOGRAPHIC_DATA], [GEOGRAPHIC_DATA] Add a tag Appli…" at bounding box center [596, 283] width 1193 height 566
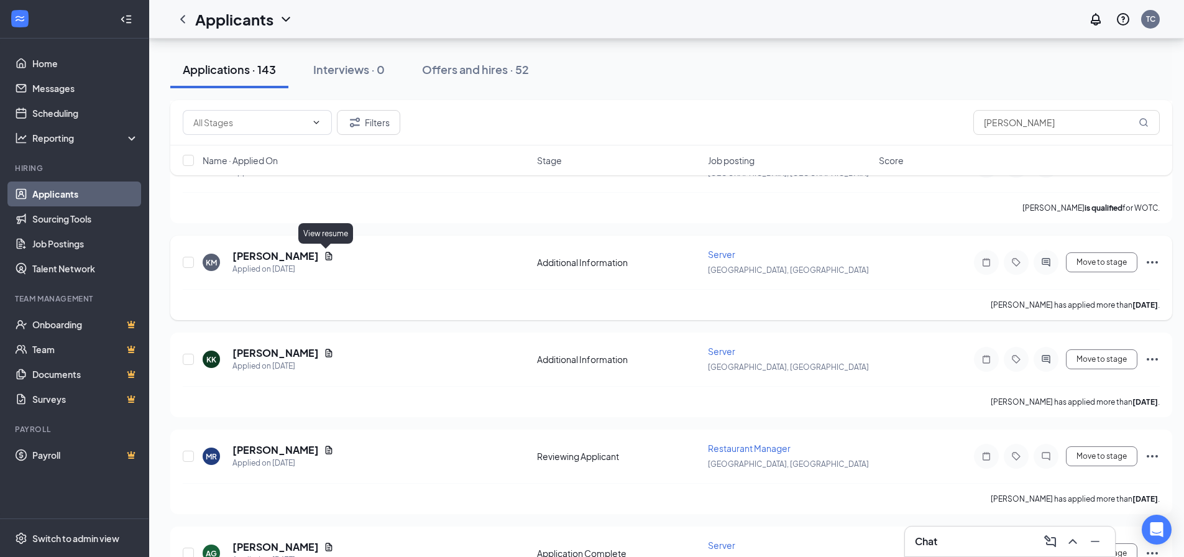
click at [325, 257] on icon "Document" at bounding box center [329, 256] width 10 height 10
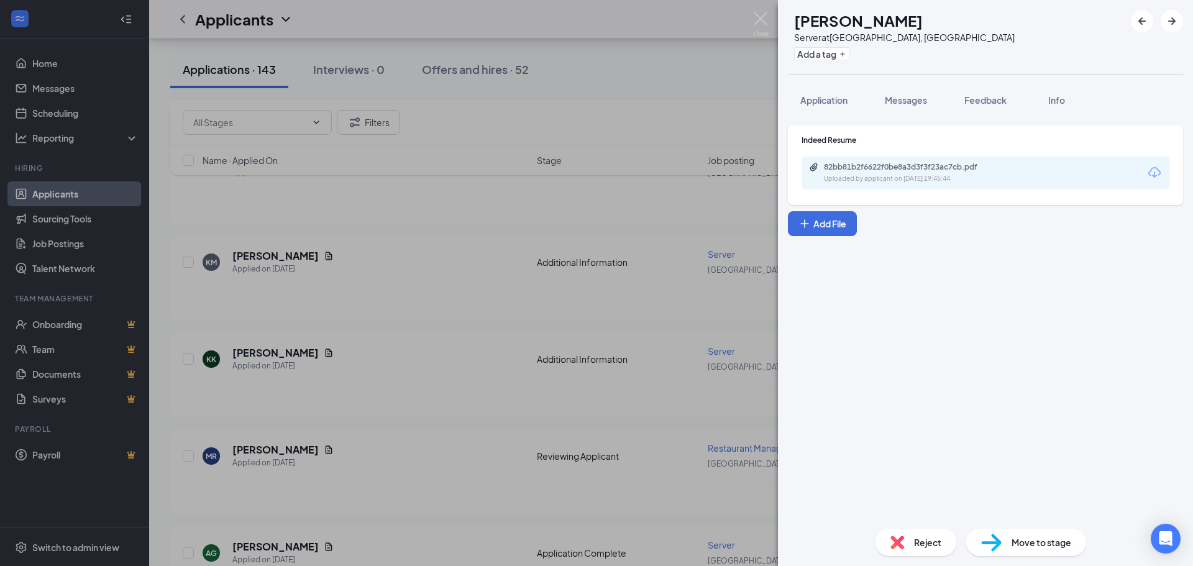
click at [922, 201] on div "Indeed Resume 82bb81b2f6622f0be8a3d3f3f23ac7cb.pdf Uploaded by applicant on [DA…" at bounding box center [985, 166] width 395 height 80
click at [915, 182] on div "Uploaded by applicant on [DATE] 19:45:44" at bounding box center [917, 179] width 186 height 10
click at [539, 261] on div "KM [PERSON_NAME] Server at [GEOGRAPHIC_DATA], [GEOGRAPHIC_DATA] Add a tag Appli…" at bounding box center [596, 283] width 1193 height 566
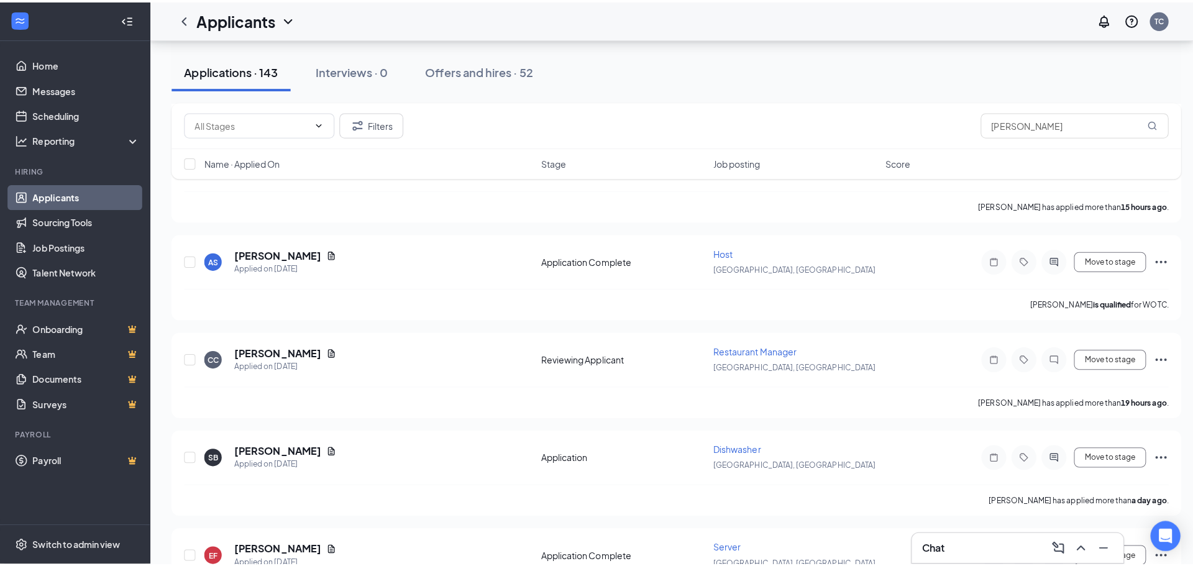
scroll to position [186, 0]
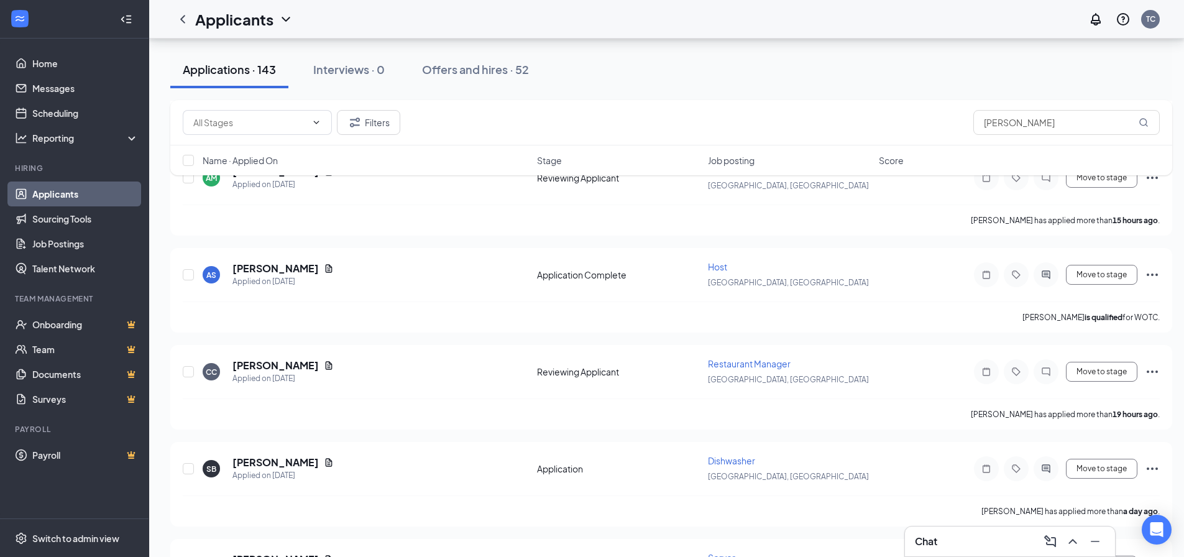
click at [267, 262] on h5 "[PERSON_NAME]" at bounding box center [275, 269] width 86 height 14
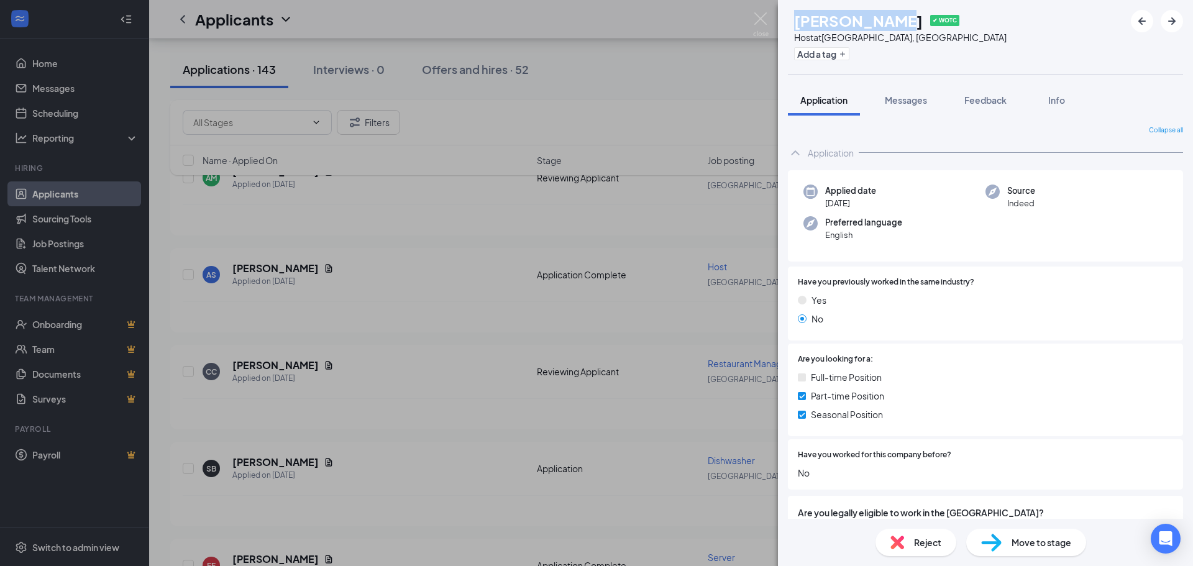
drag, startPoint x: 921, startPoint y: 22, endPoint x: 810, endPoint y: 23, distance: 110.6
click at [810, 23] on div "AS [PERSON_NAME] ✔ WOTC Host at [GEOGRAPHIC_DATA], [GEOGRAPHIC_DATA] Add a tag" at bounding box center [897, 37] width 219 height 54
drag, startPoint x: 580, startPoint y: 109, endPoint x: 558, endPoint y: 122, distance: 25.6
click at [577, 112] on div "AS [PERSON_NAME] ✔ WOTC Host at [GEOGRAPHIC_DATA], [GEOGRAPHIC_DATA] Add a tag …" at bounding box center [596, 283] width 1193 height 566
click at [349, 242] on div "AS [PERSON_NAME] ✔ WOTC Host at [GEOGRAPHIC_DATA], [GEOGRAPHIC_DATA] Add a tag …" at bounding box center [596, 283] width 1193 height 566
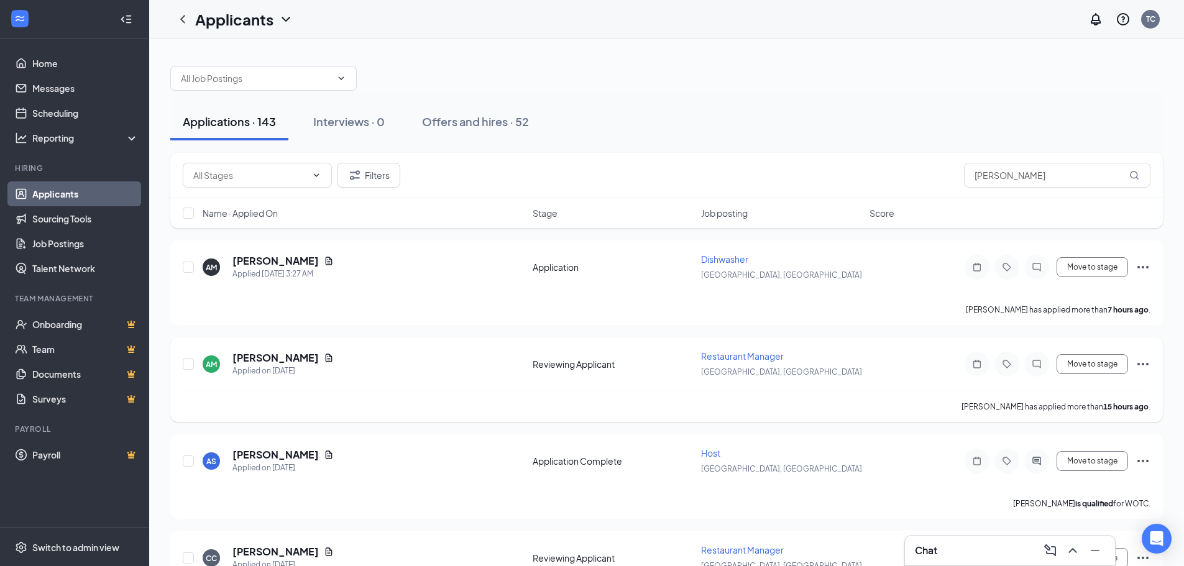
click at [292, 356] on h5 "[PERSON_NAME]" at bounding box center [275, 358] width 86 height 14
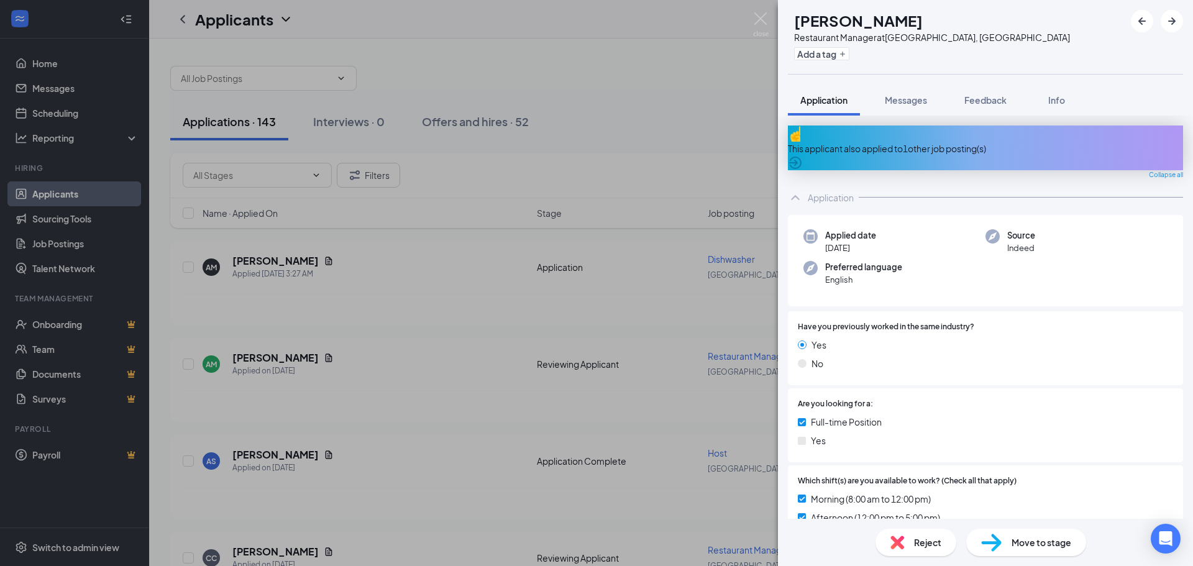
click at [349, 286] on div "AM [PERSON_NAME] Restaurant Manager at [GEOGRAPHIC_DATA], [GEOGRAPHIC_DATA] Add…" at bounding box center [596, 283] width 1193 height 566
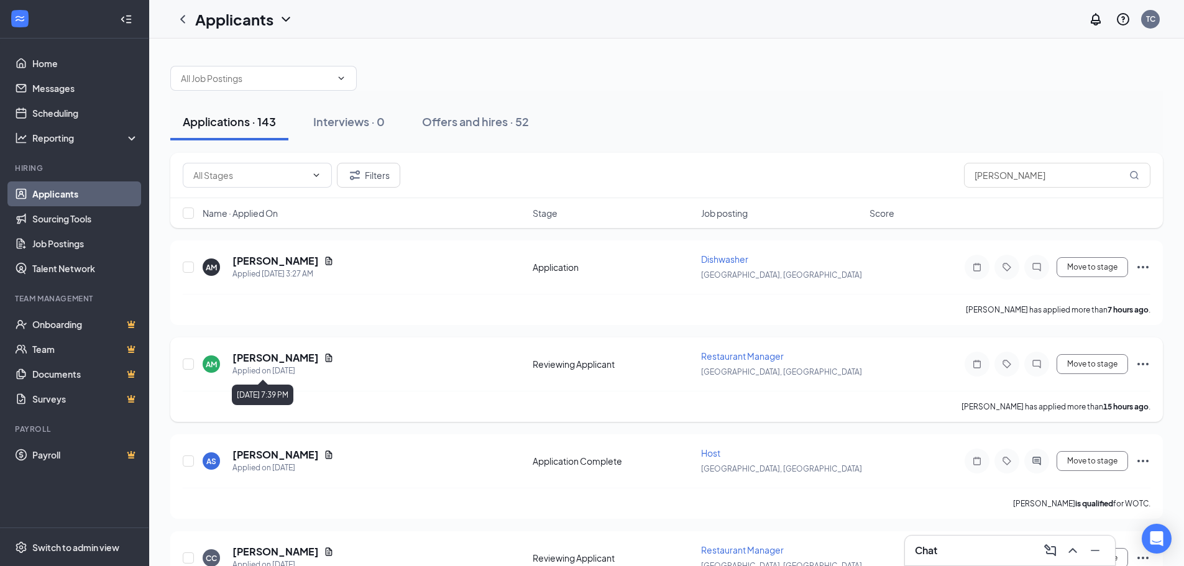
click at [317, 366] on div "Applied on [DATE]" at bounding box center [282, 371] width 101 height 12
click at [324, 362] on icon "Document" at bounding box center [329, 358] width 10 height 10
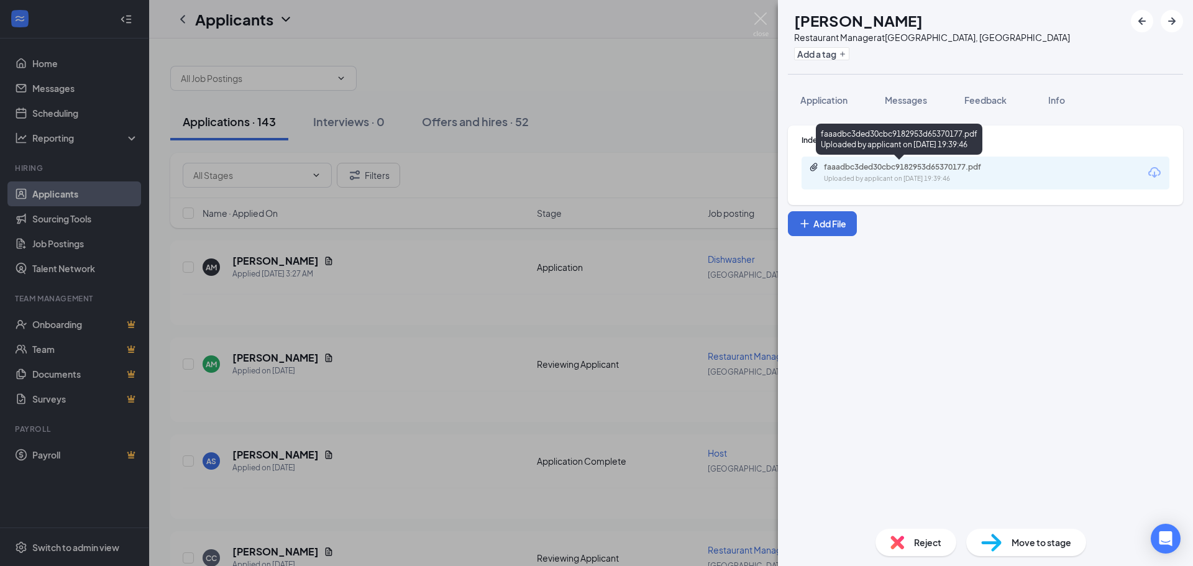
click at [949, 152] on div "faaadbc3ded30cbc9182953d65370177.pdf Uploaded by applicant on [DATE] 19:39:46" at bounding box center [899, 139] width 167 height 31
click at [945, 163] on div "faaadbc3ded30cbc9182953d65370177.pdf" at bounding box center [911, 167] width 174 height 10
click at [646, 50] on div "AM [PERSON_NAME] Restaurant Manager at [GEOGRAPHIC_DATA], [GEOGRAPHIC_DATA] Add…" at bounding box center [596, 283] width 1193 height 566
